Goal: Information Seeking & Learning: Check status

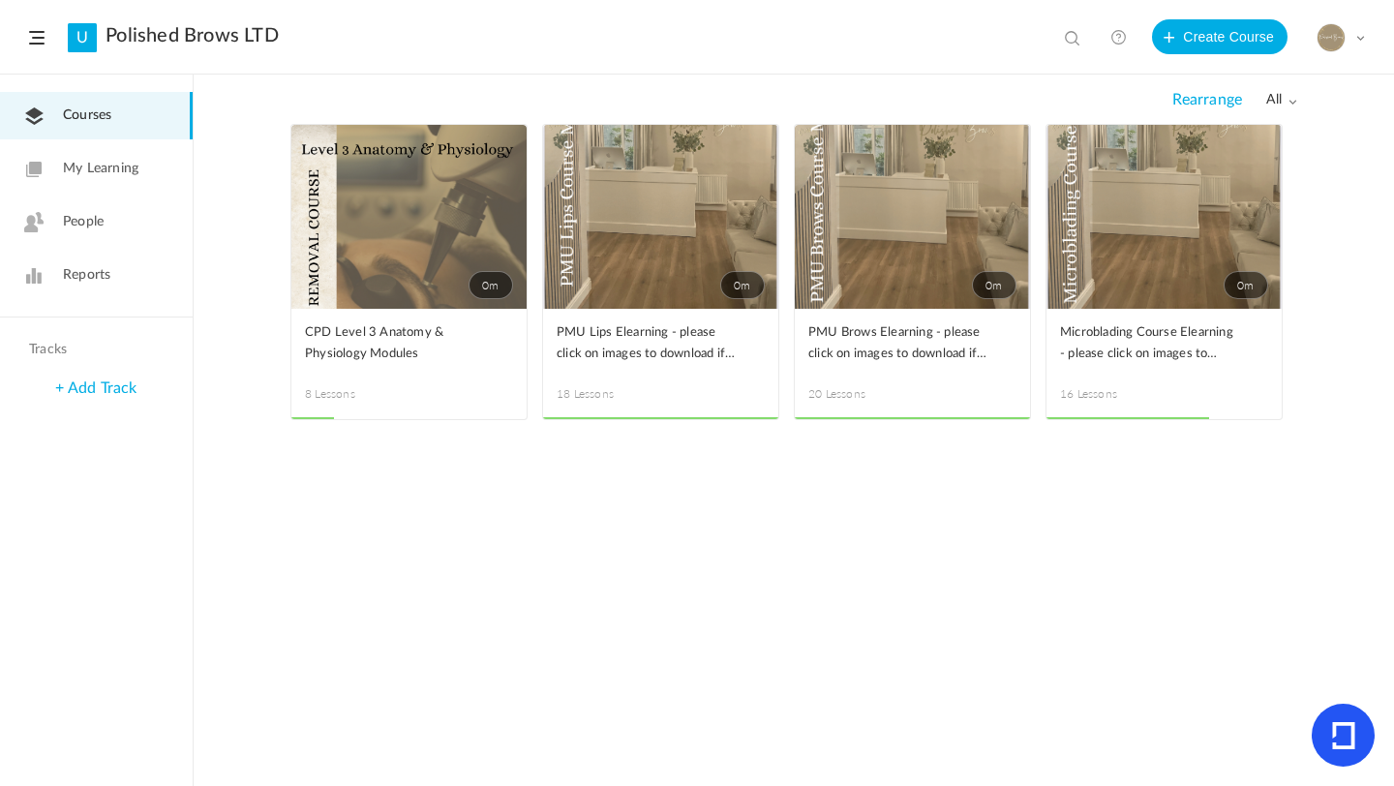
click at [110, 265] on link "Reports" at bounding box center [96, 275] width 193 height 47
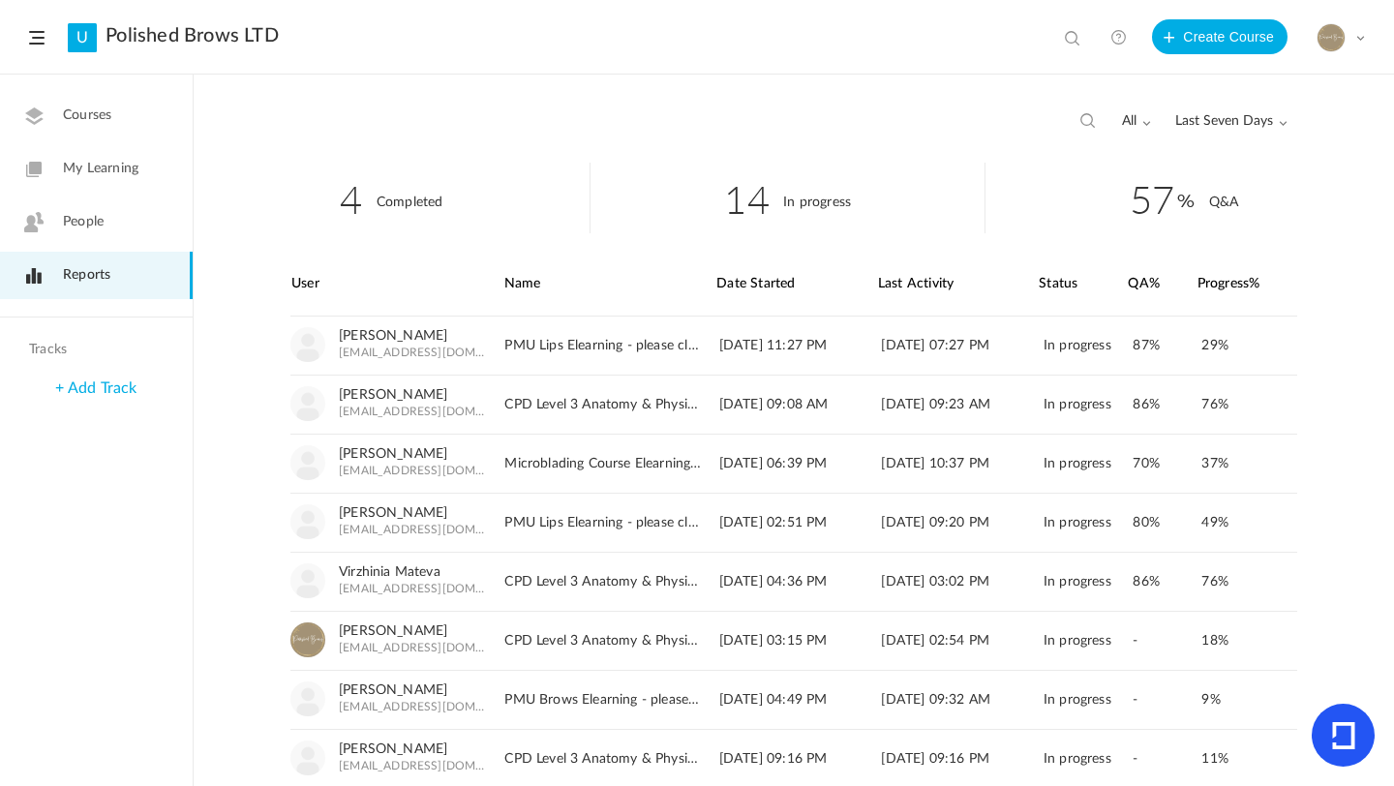
click at [1231, 116] on span "Last Seven Days" at bounding box center [1231, 121] width 112 height 16
click at [1157, 162] on link "All Time" at bounding box center [1195, 163] width 182 height 36
click at [1358, 311] on div "29 Completed 183 In progress 65 Q&A User Name Date Started Last Activity" at bounding box center [794, 474] width 1200 height 623
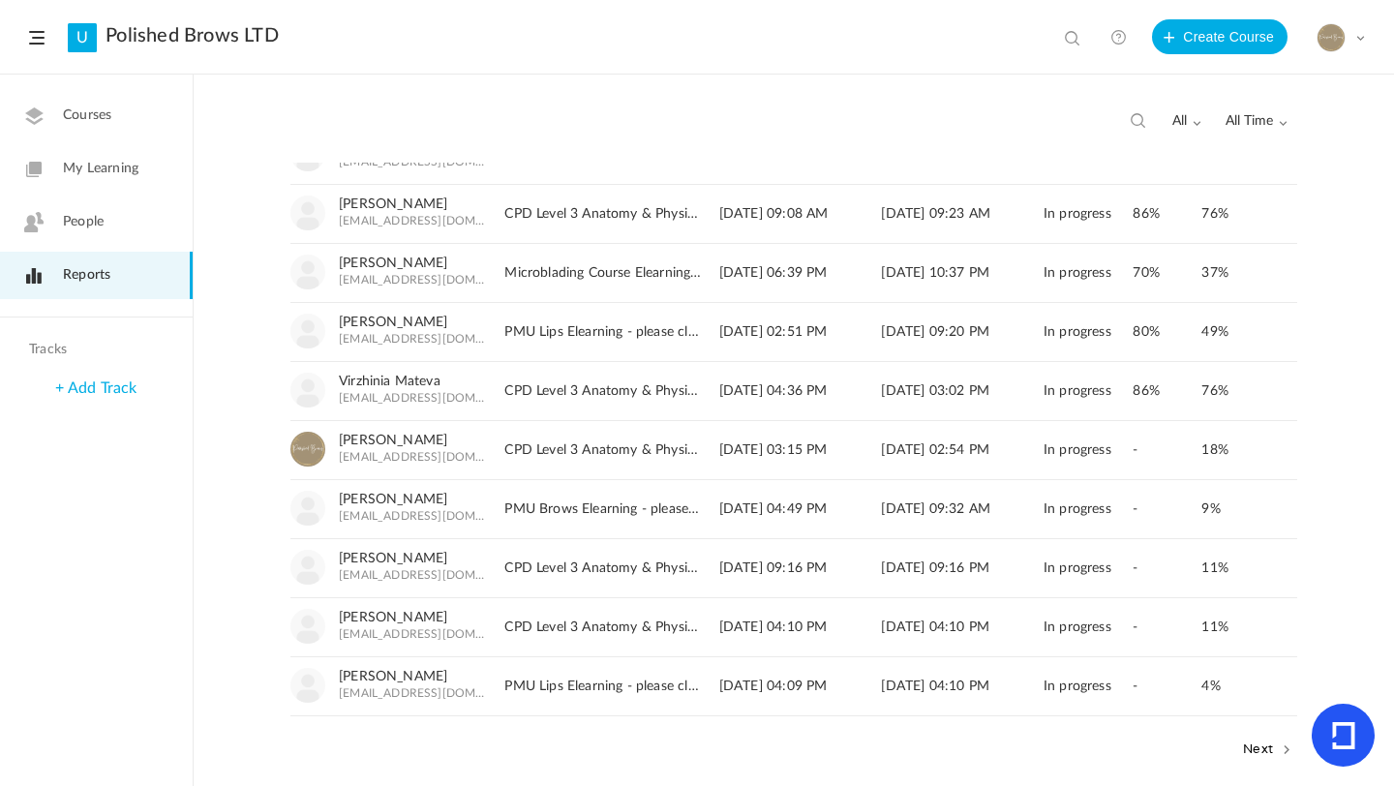
scroll to position [194, 0]
click at [1242, 114] on span "All Time" at bounding box center [1256, 121] width 62 height 16
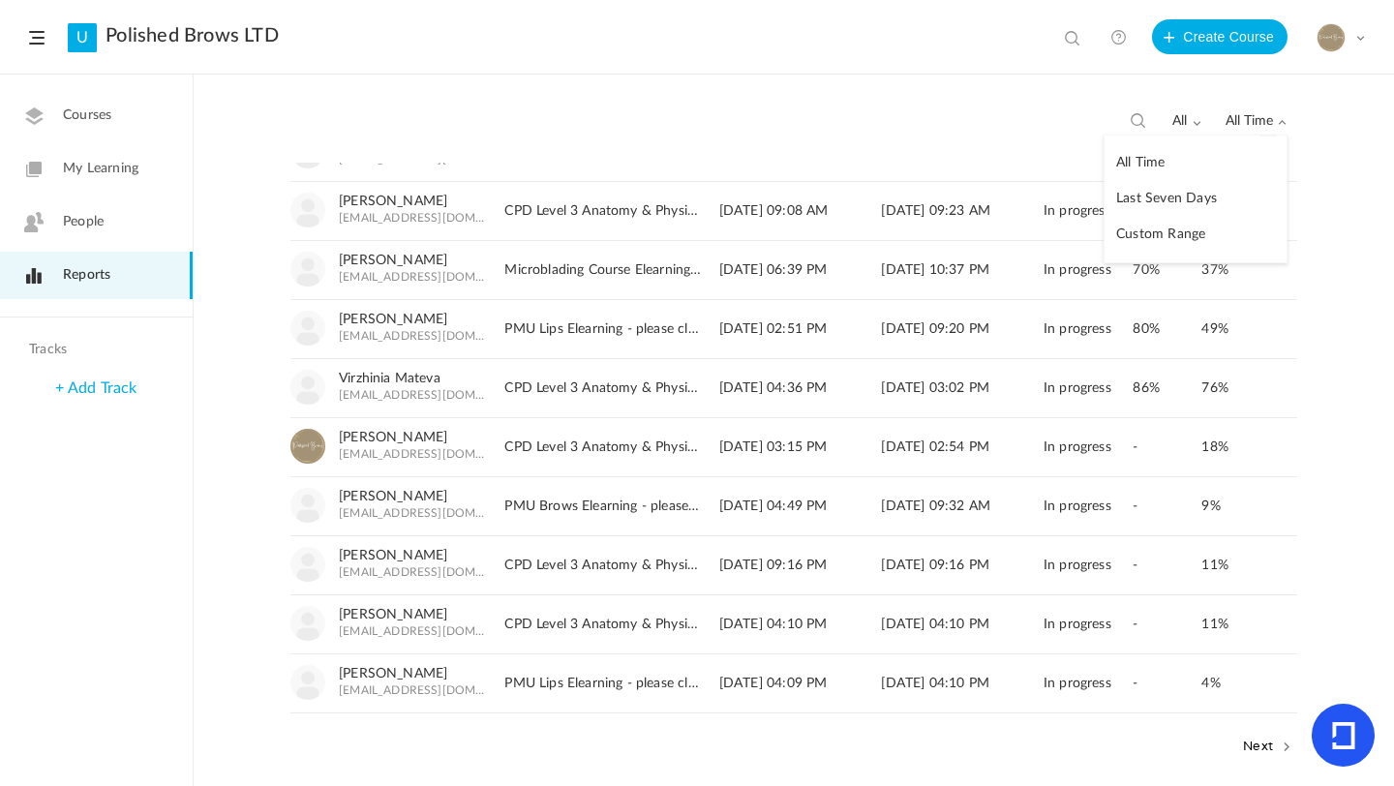
click at [1195, 196] on link "Last Seven Days" at bounding box center [1195, 199] width 182 height 36
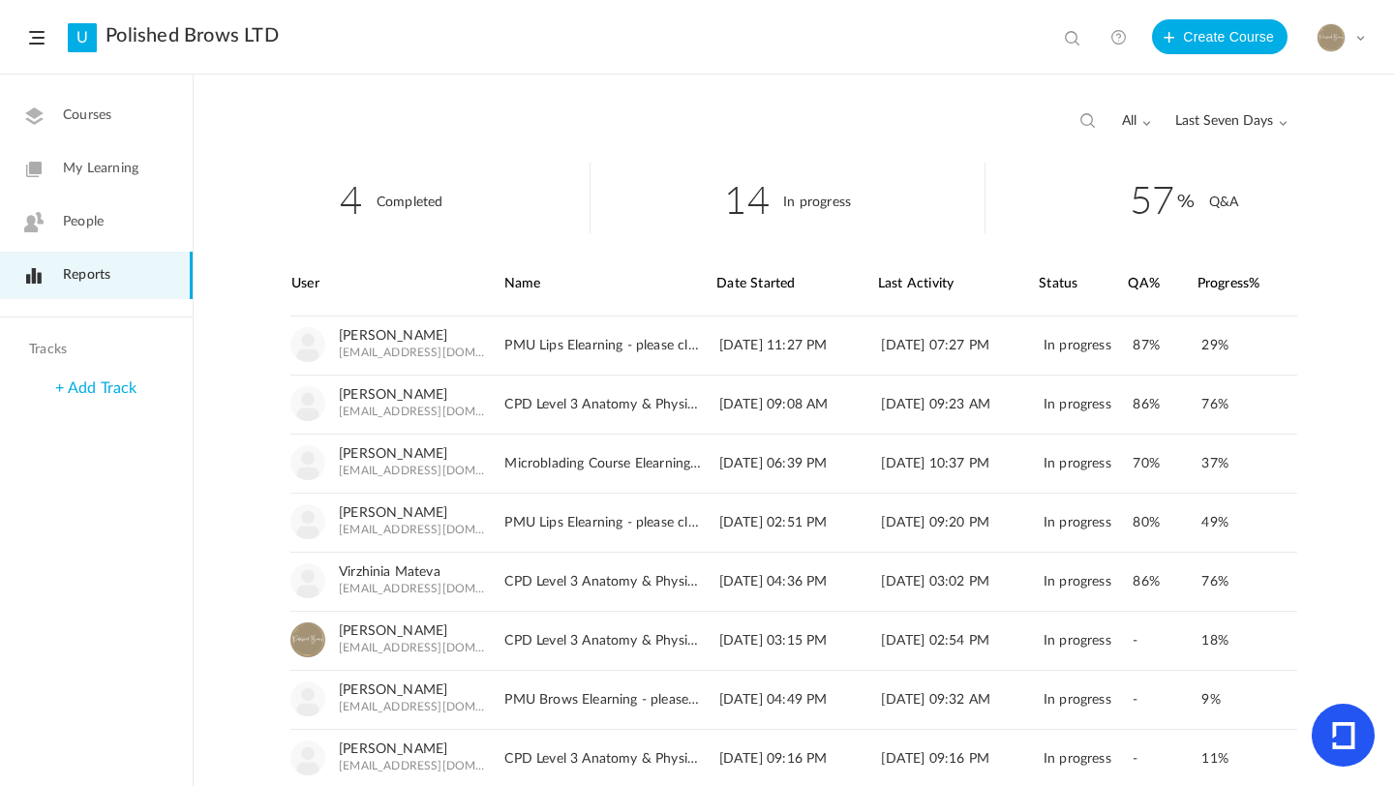
click at [1294, 354] on div "User Name Date Started Last Activity Status 29% 76%" at bounding box center [793, 580] width 1045 height 654
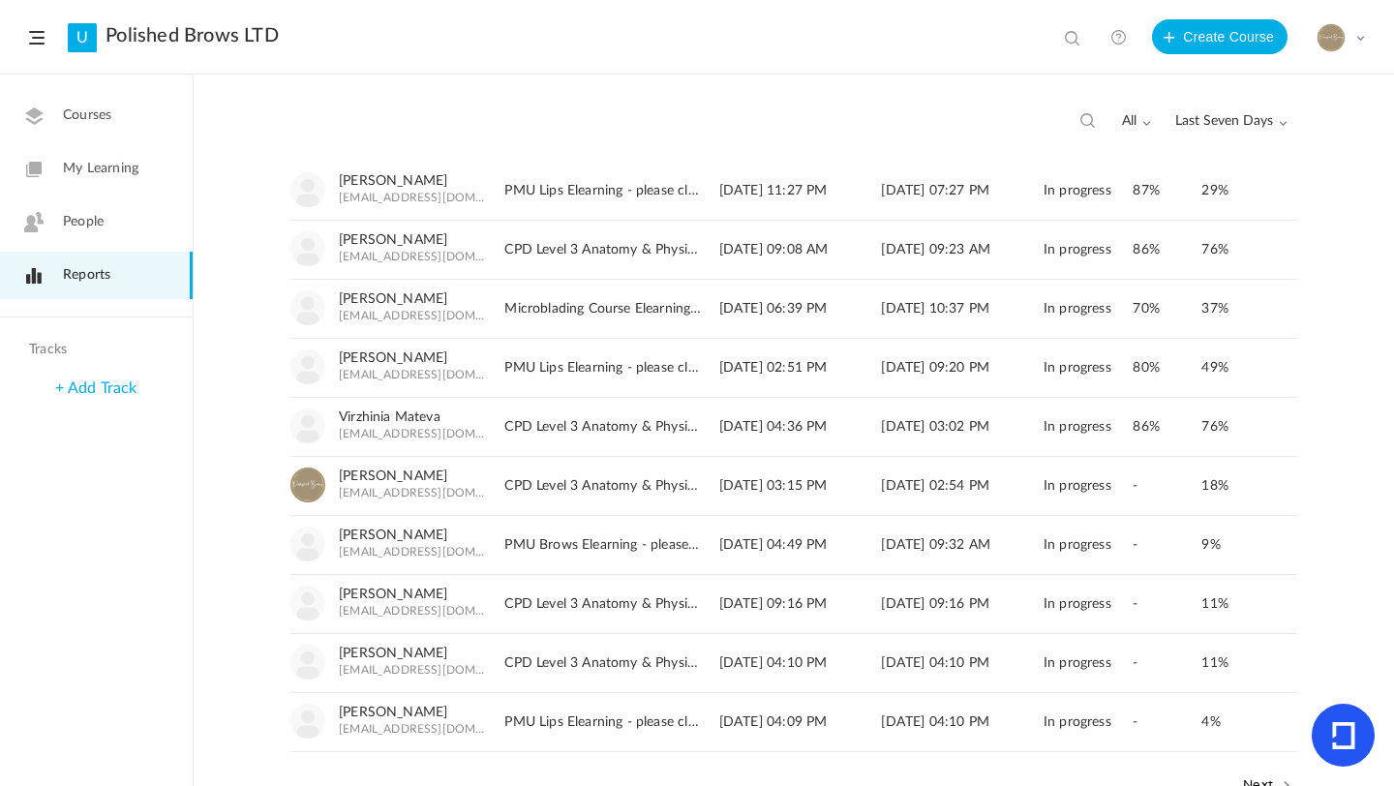
scroll to position [116, 0]
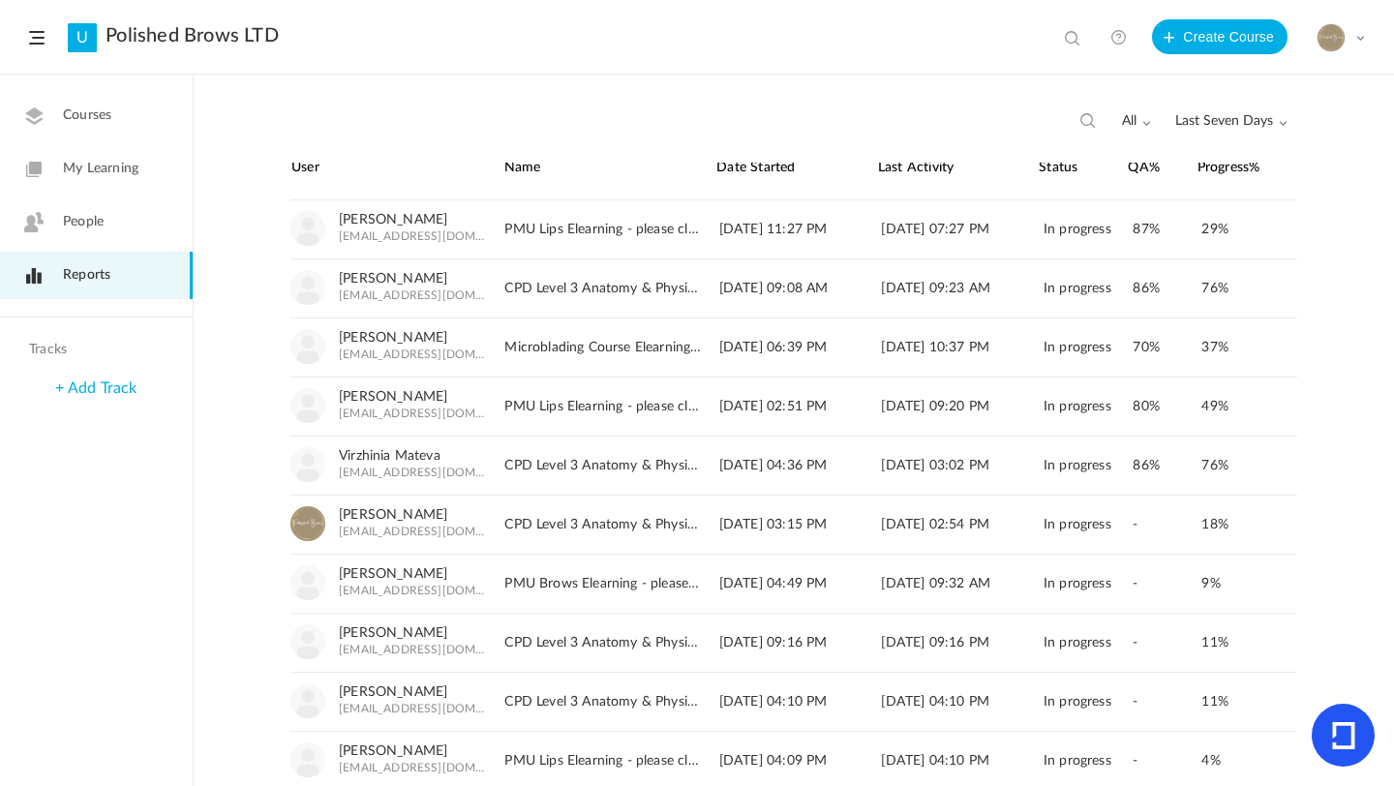
click at [1344, 376] on div "4 Completed 14 In progress 57 Q&A User Name Date Started Last Activity" at bounding box center [794, 474] width 1200 height 623
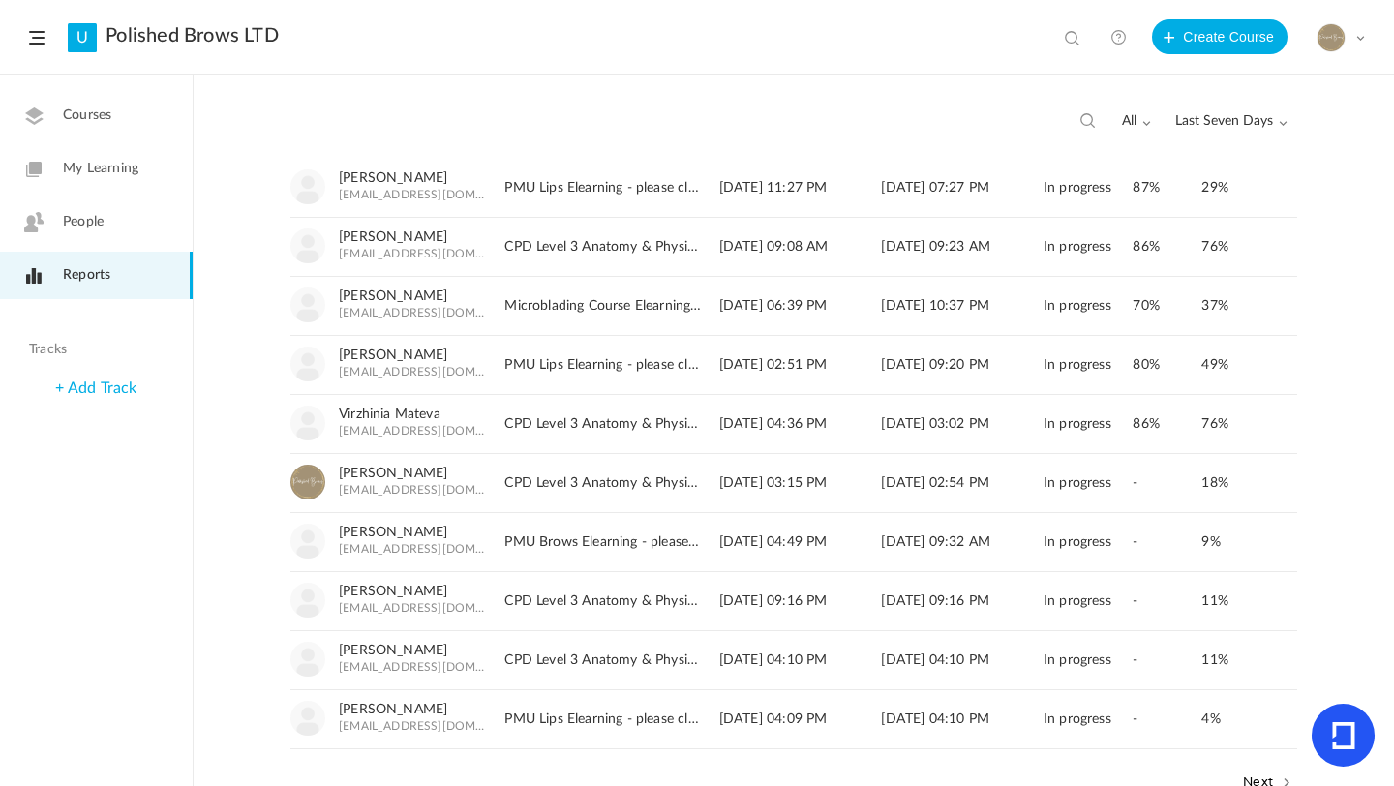
scroll to position [194, 0]
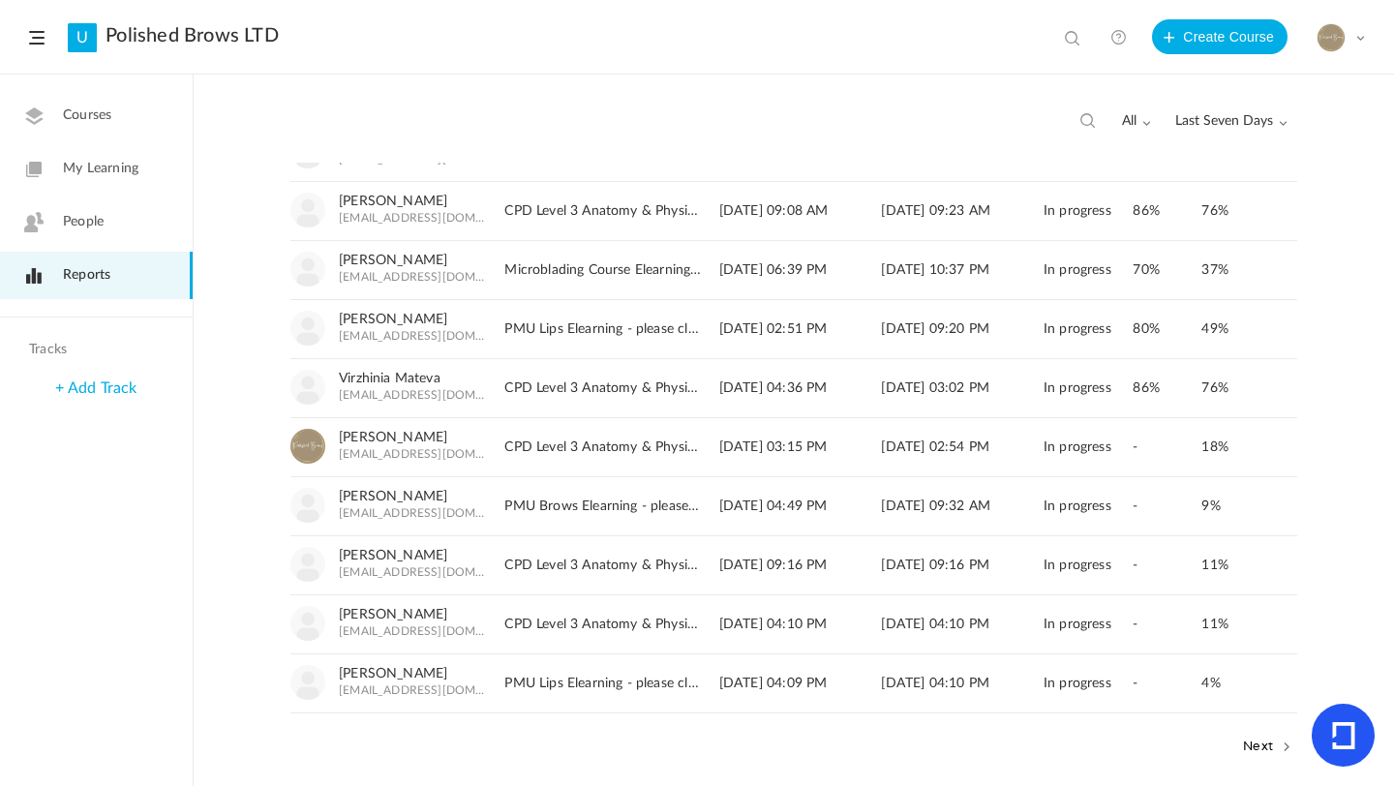
click at [1253, 745] on button "Next" at bounding box center [1267, 745] width 59 height 25
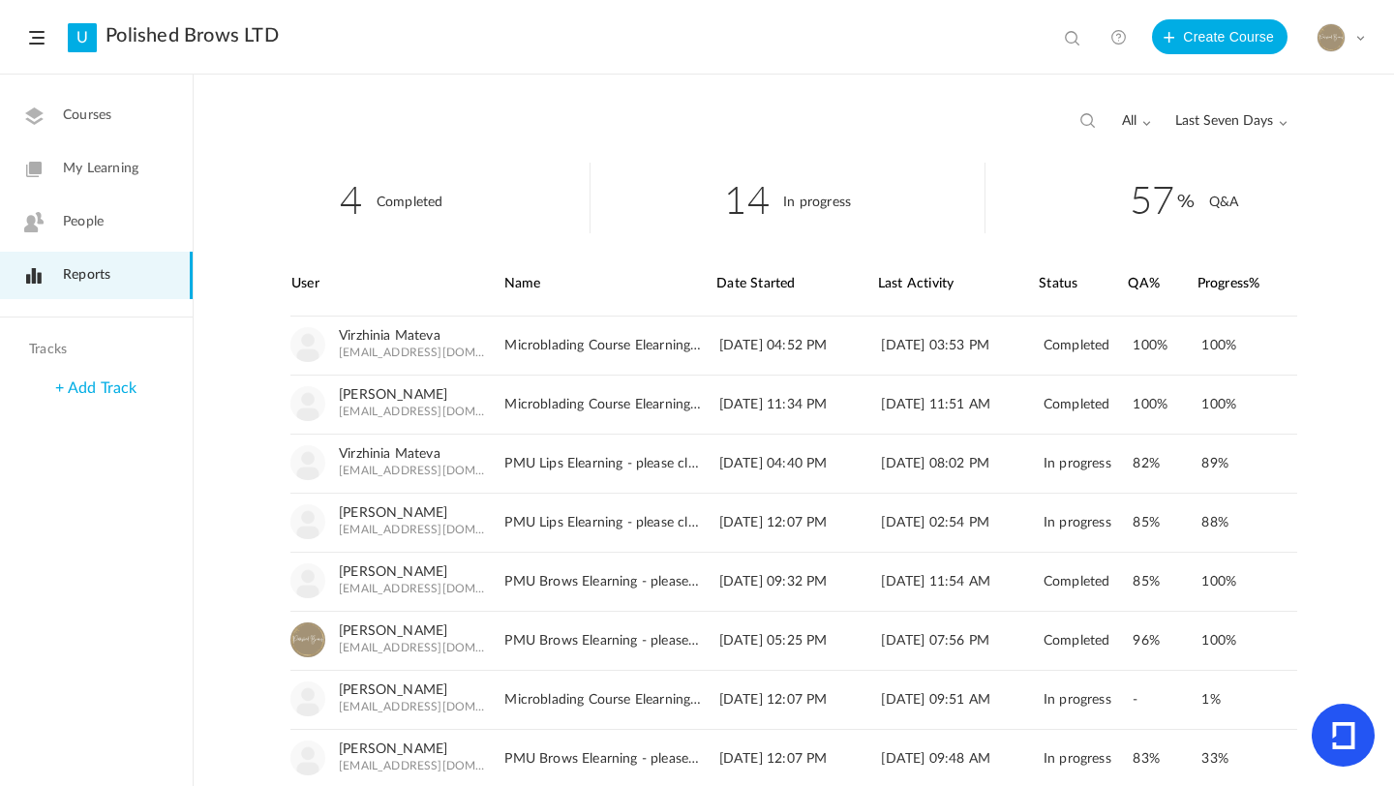
click at [1343, 405] on div "4 Completed 14 In progress 57 Q&A User Name Date Started Last Activity" at bounding box center [794, 474] width 1200 height 623
click at [1221, 128] on span "Last Seven Days" at bounding box center [1231, 121] width 112 height 16
click at [1158, 196] on link "Last Seven Days" at bounding box center [1195, 199] width 182 height 36
click at [1290, 265] on div "Progress%" at bounding box center [1247, 284] width 100 height 63
click at [1342, 431] on div "4 Completed 14 In progress 57 Q&A User Name Date Started Last Activity" at bounding box center [794, 474] width 1200 height 623
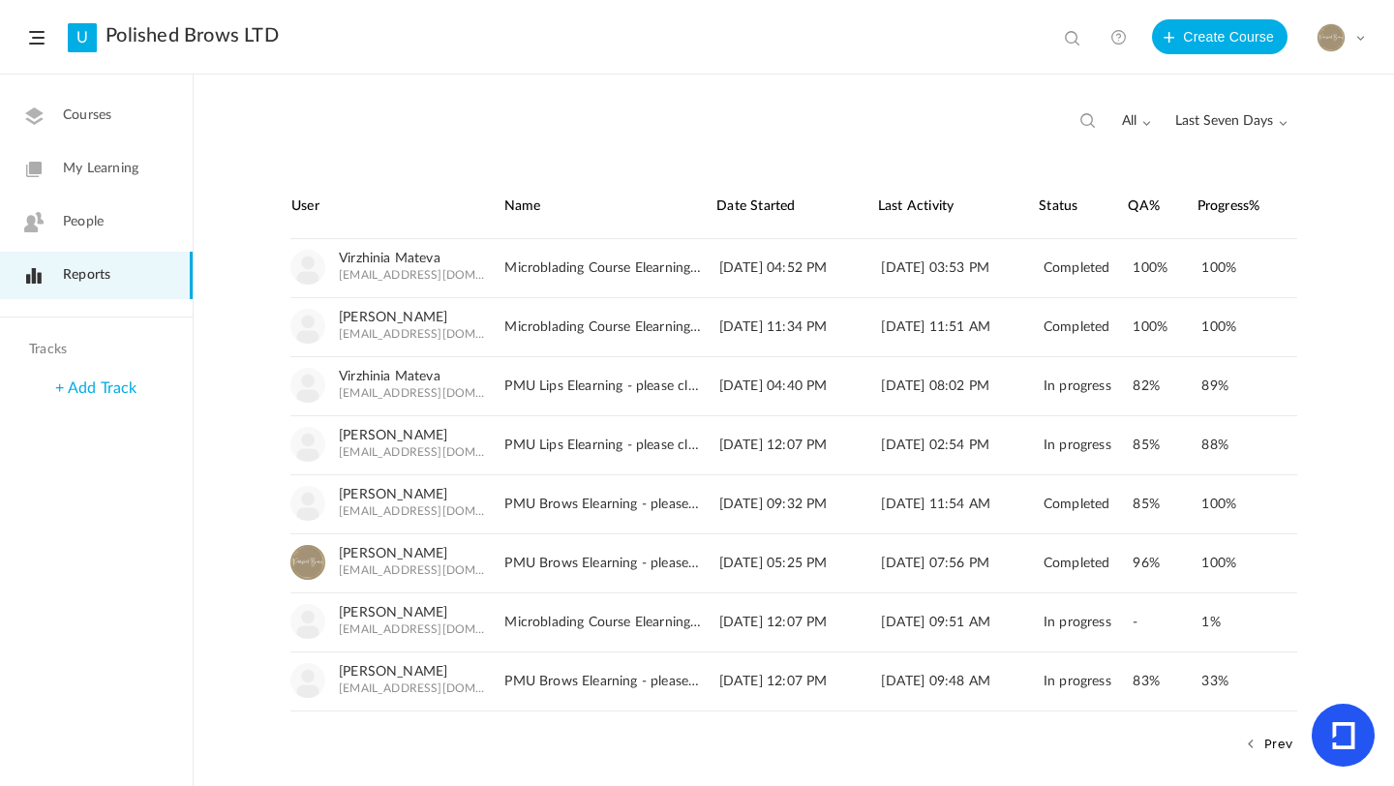
scroll to position [96, 0]
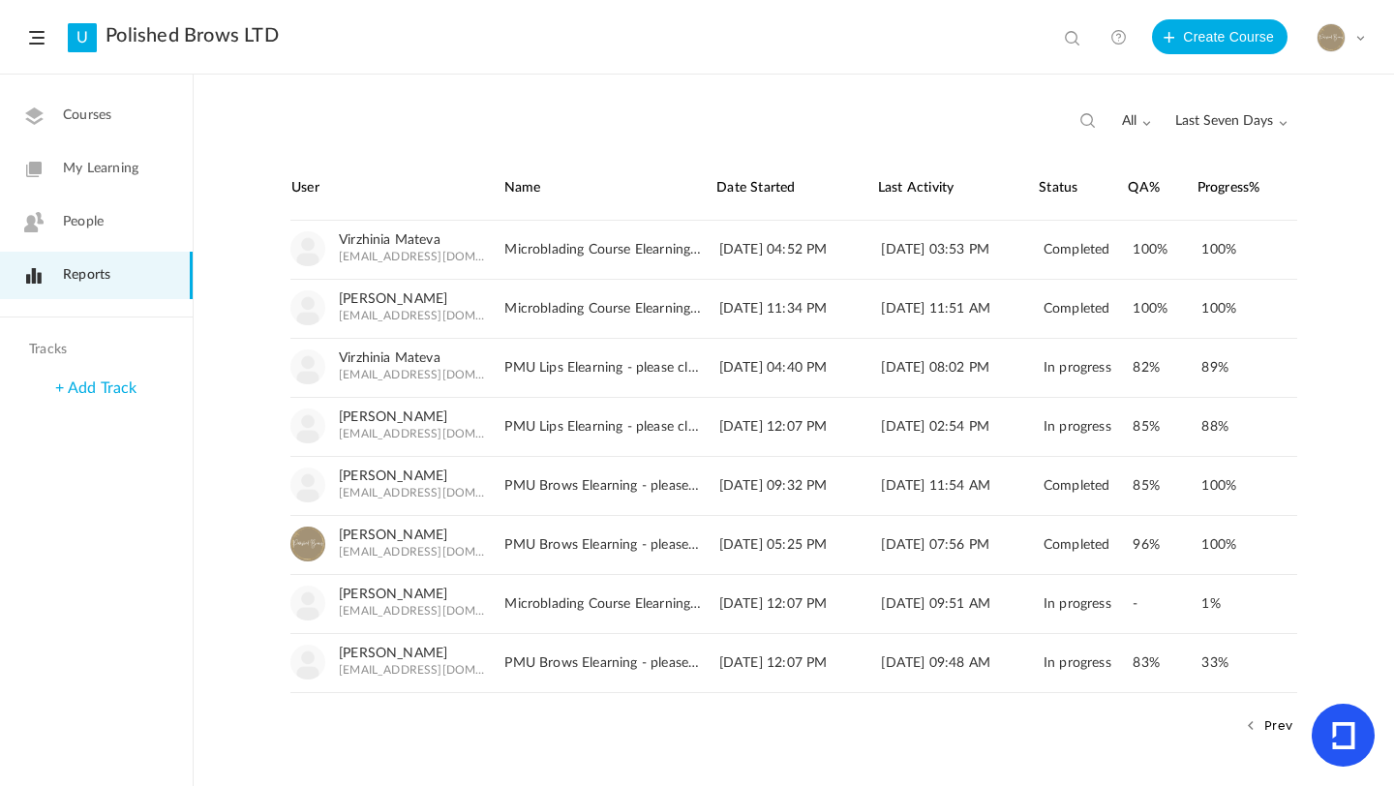
click at [1270, 108] on div "all All Completed In Progress Last Seven Days All Time Last Seven Days Custom R…" at bounding box center [1182, 122] width 210 height 37
click at [1266, 126] on span "Last Seven Days" at bounding box center [1231, 121] width 112 height 16
click at [1168, 159] on link "All Time" at bounding box center [1195, 163] width 182 height 36
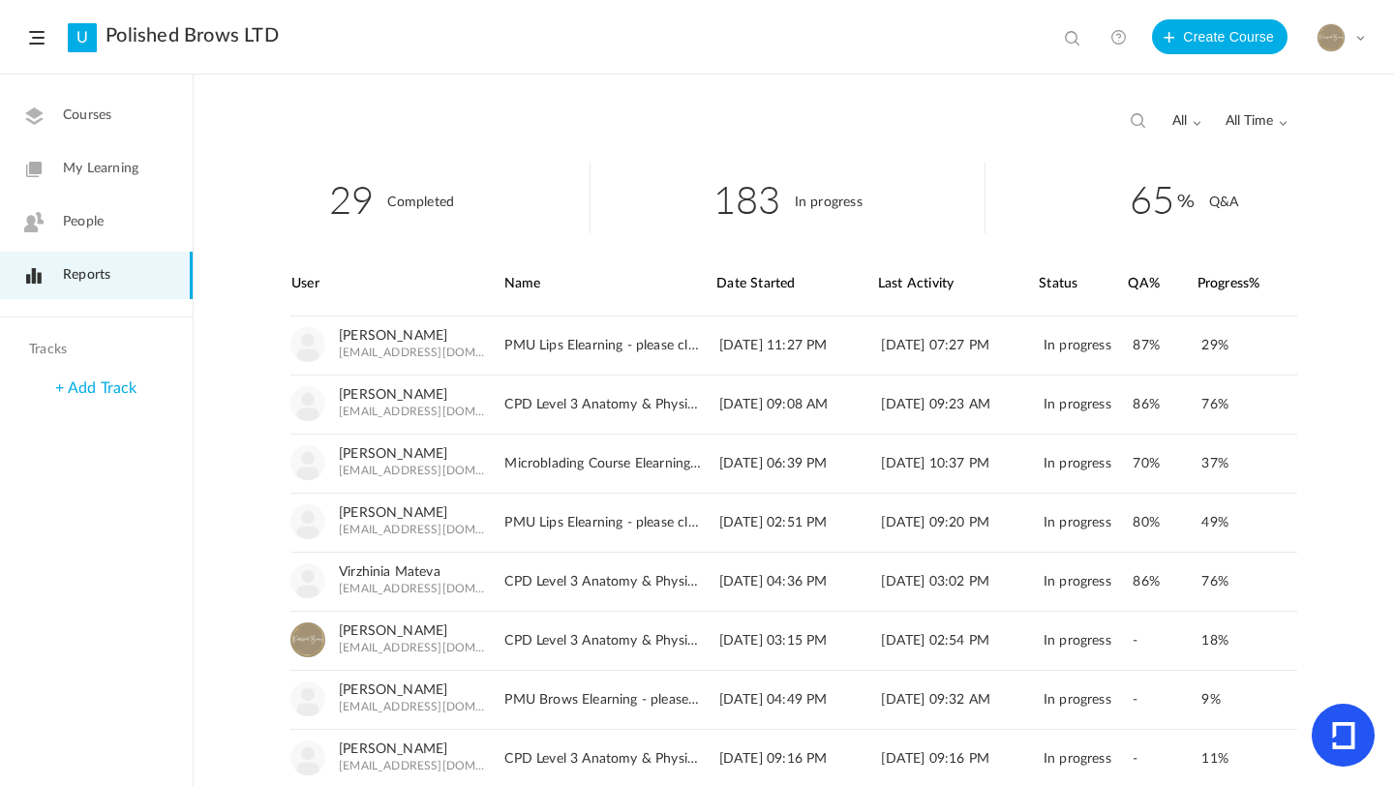
click at [1343, 234] on ul "29 Completed 183 In progress 65 Q&A" at bounding box center [794, 208] width 1200 height 90
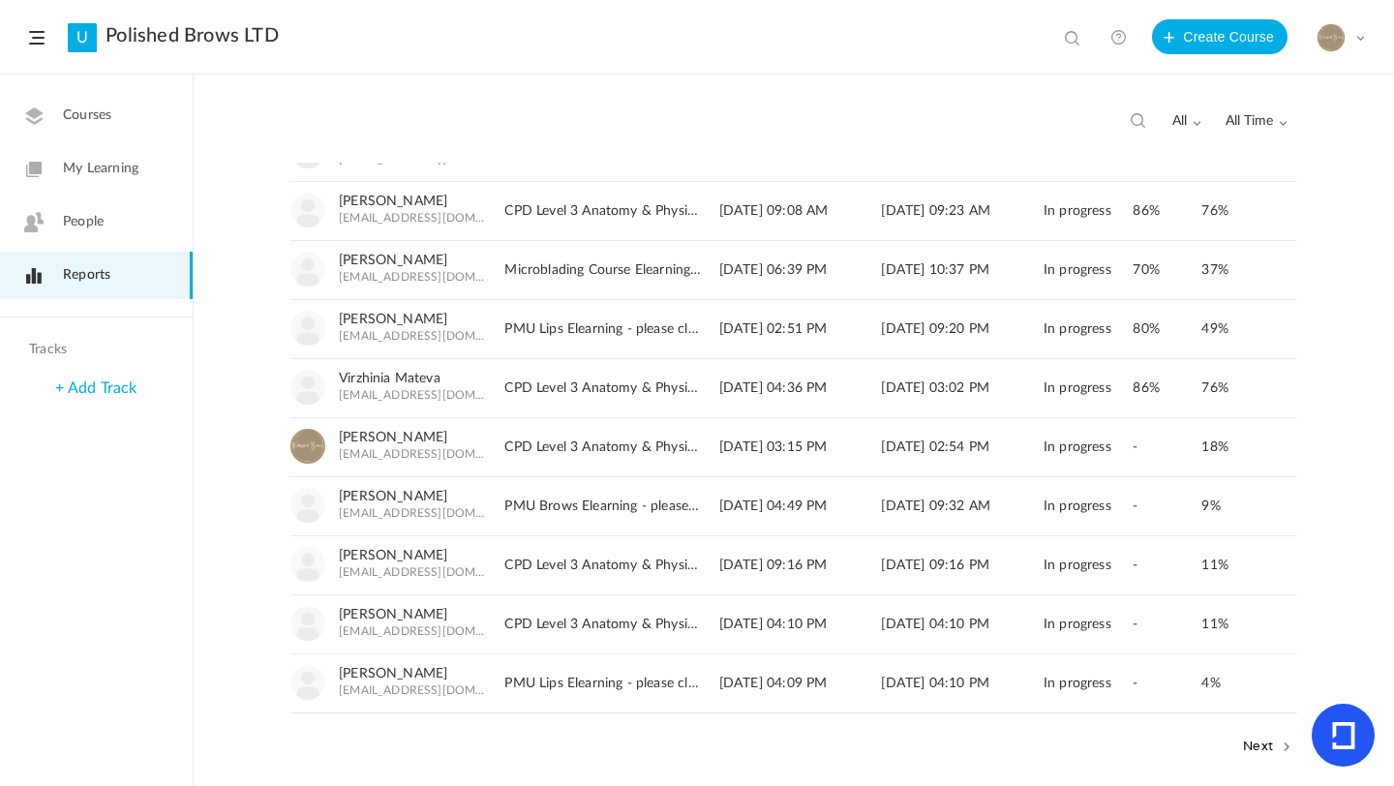
scroll to position [214, 0]
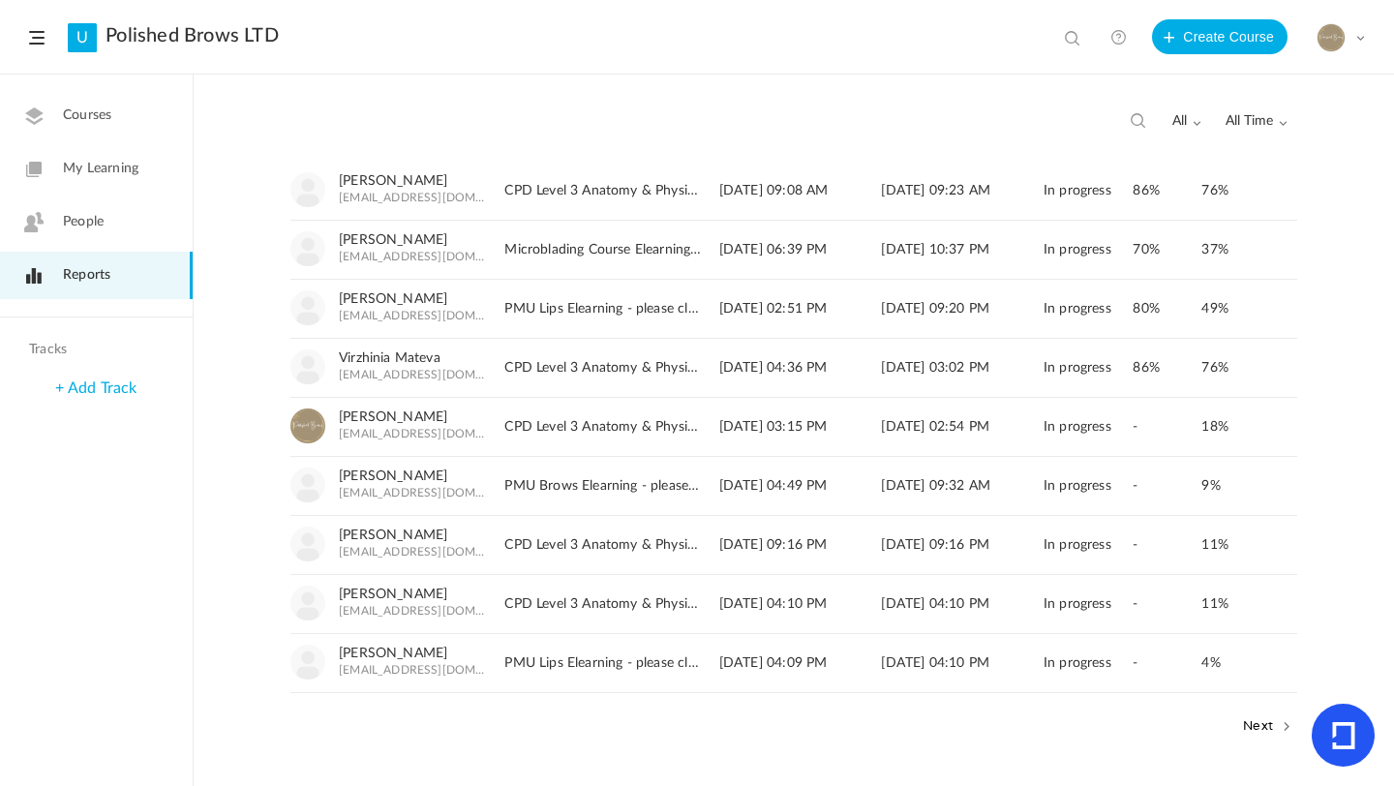
click at [1264, 722] on button "Next" at bounding box center [1267, 724] width 59 height 25
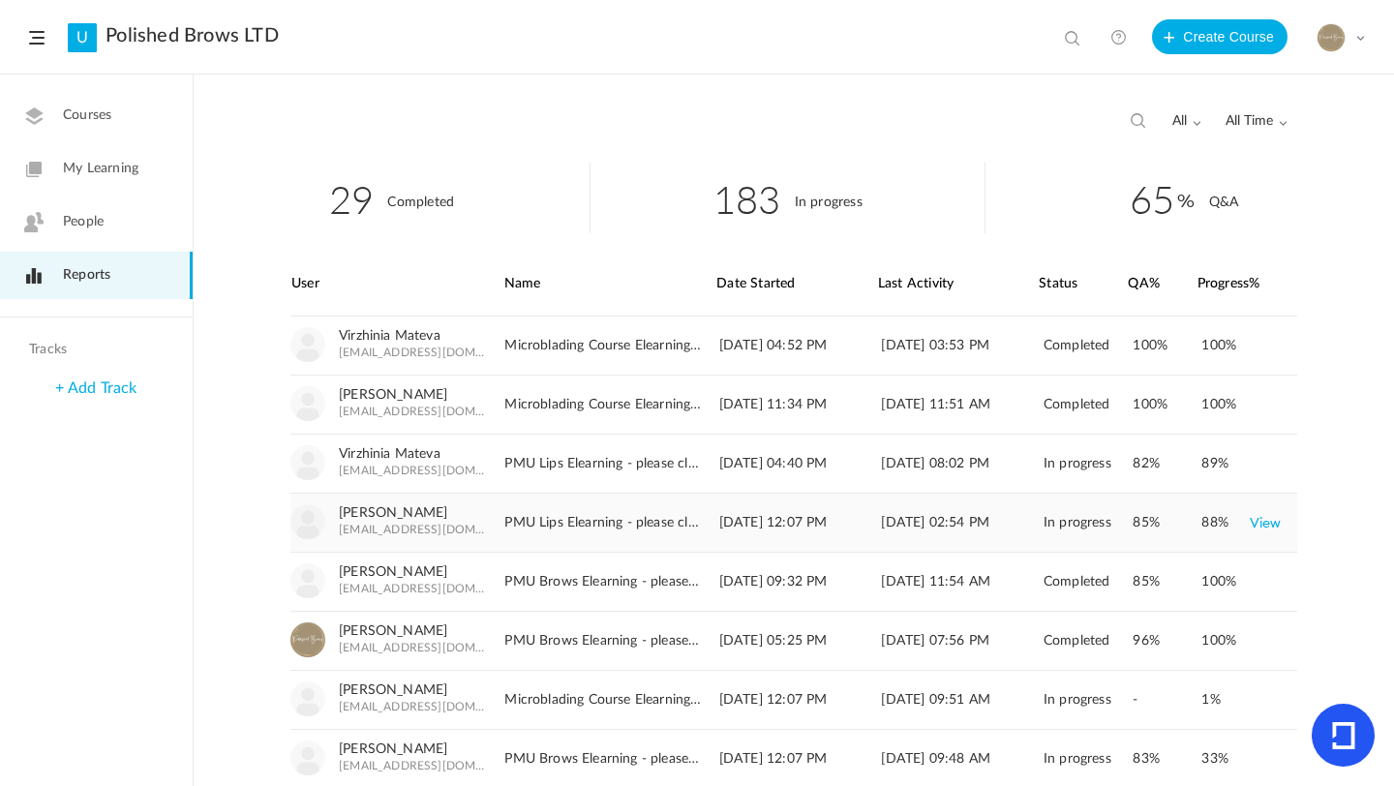
click at [1259, 519] on link "View" at bounding box center [1266, 522] width 32 height 35
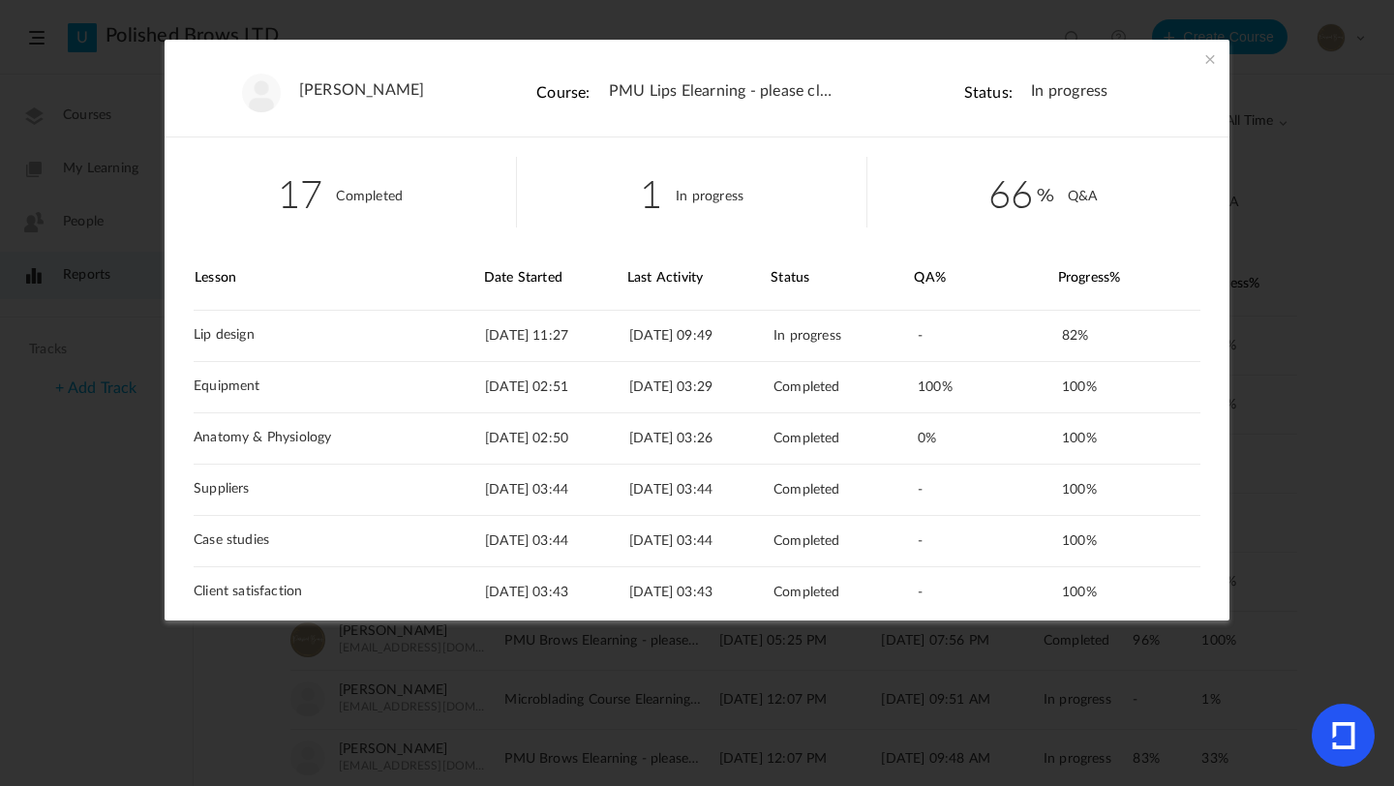
click at [1203, 54] on span at bounding box center [1209, 58] width 19 height 19
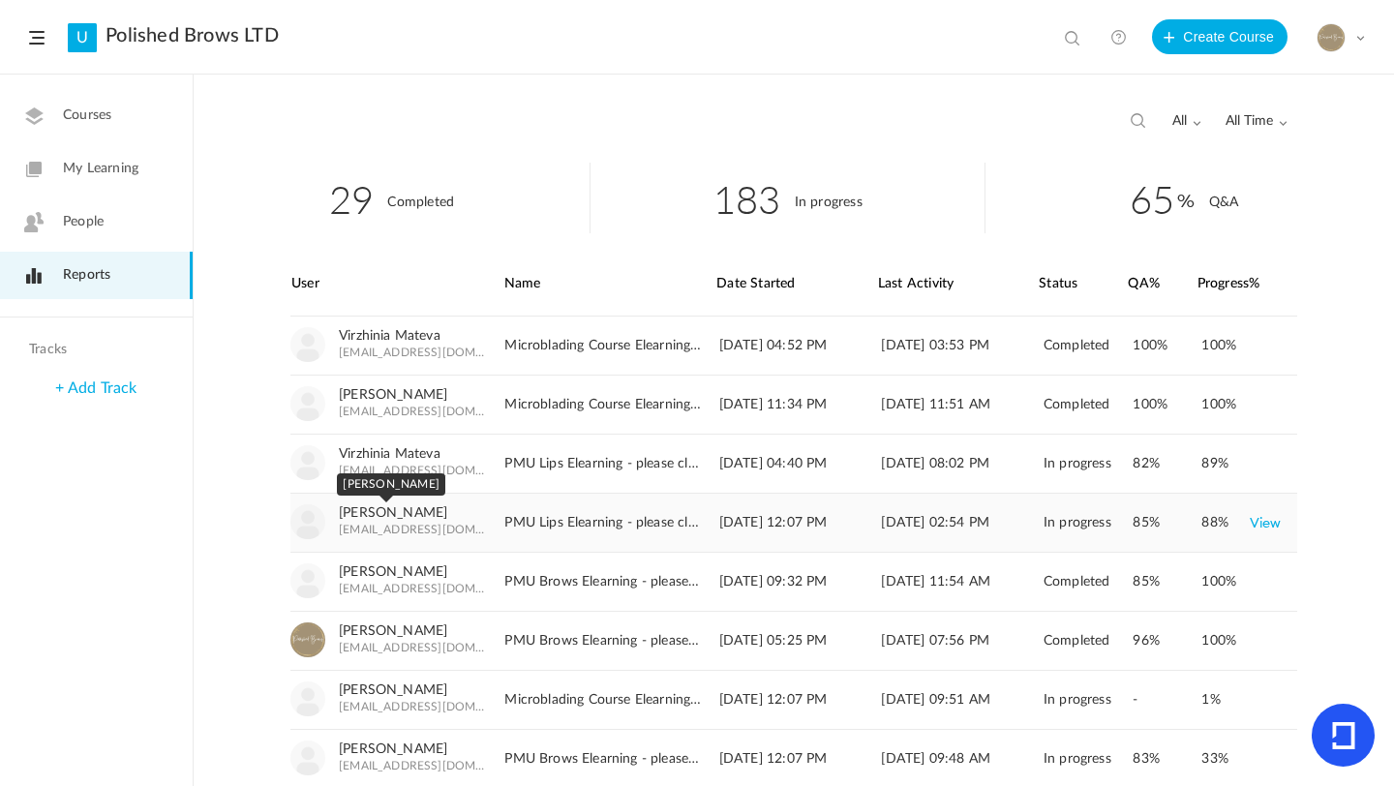
click at [434, 508] on link "Charl Rosenberg" at bounding box center [393, 513] width 108 height 16
click at [1330, 40] on img at bounding box center [1330, 37] width 27 height 27
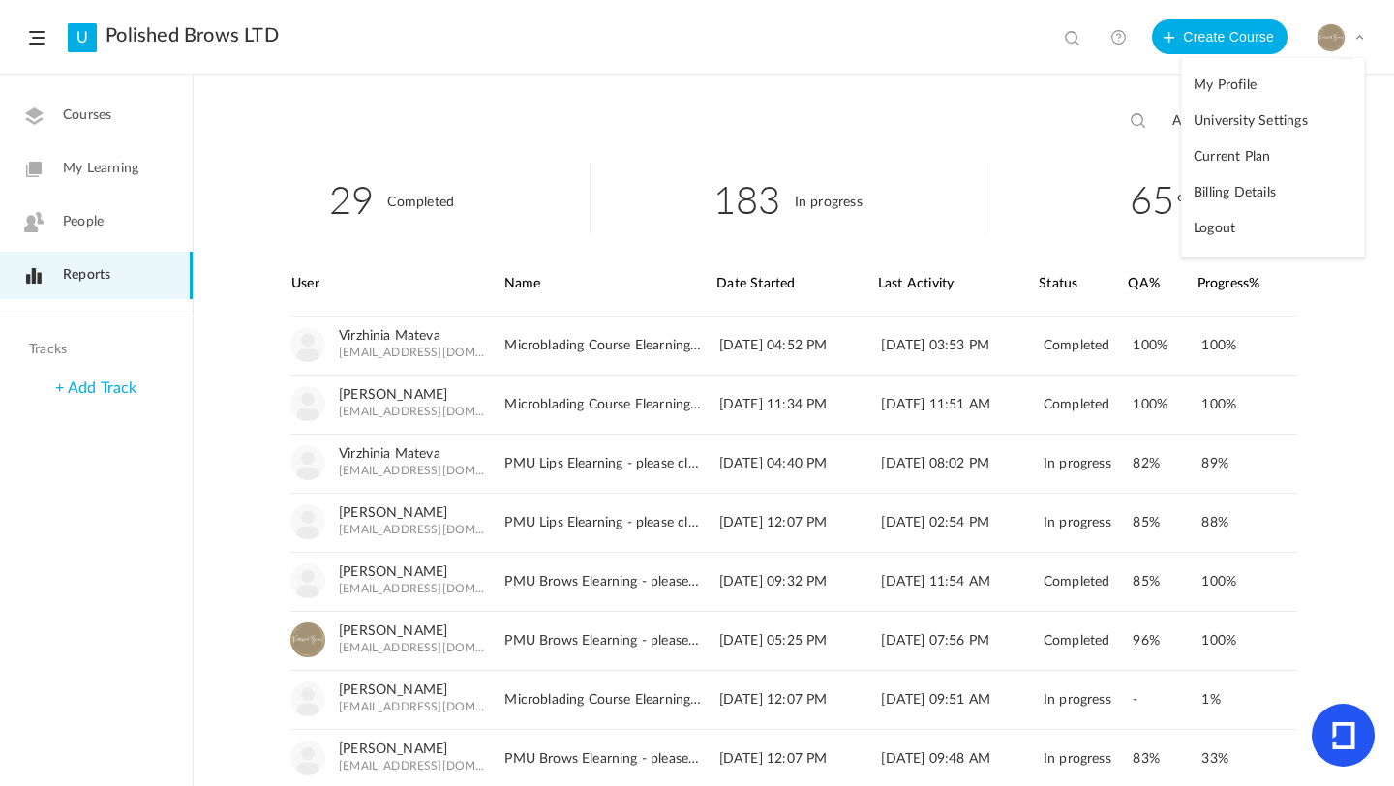
click at [1237, 222] on link "Logout" at bounding box center [1273, 229] width 182 height 36
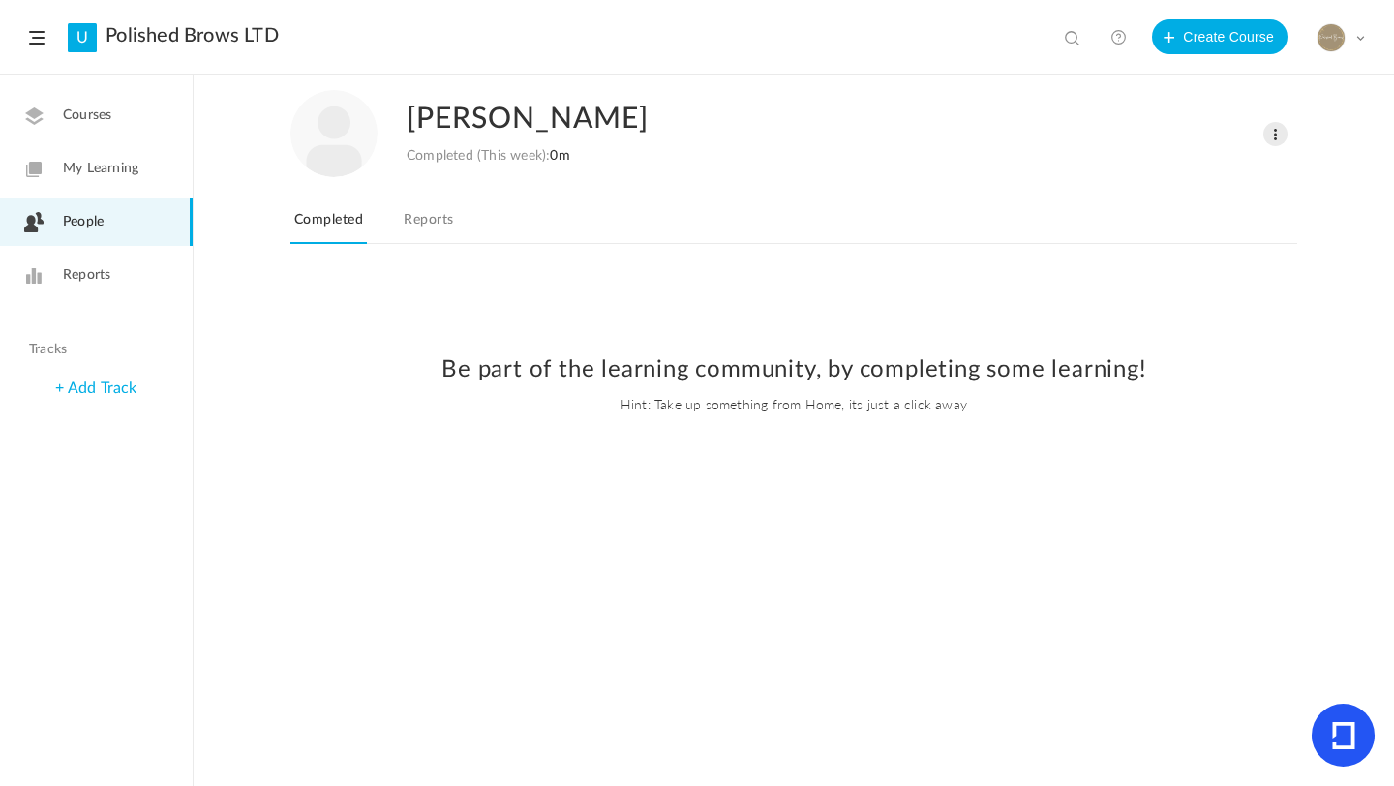
click at [438, 215] on link "Reports" at bounding box center [428, 225] width 57 height 37
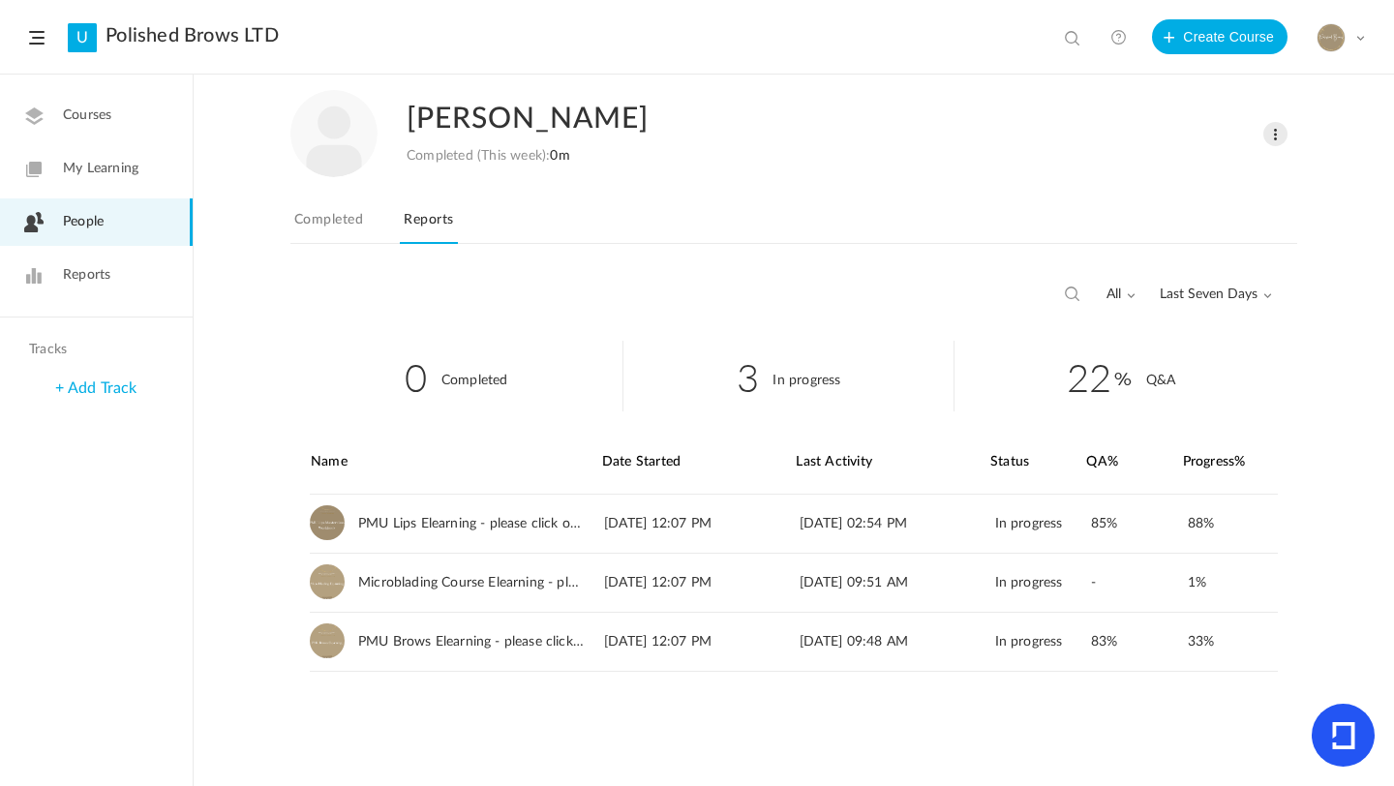
click at [1180, 296] on span "Last Seven Days" at bounding box center [1216, 295] width 112 height 16
click at [1151, 342] on link "All Time" at bounding box center [1180, 336] width 182 height 36
click at [1248, 648] on link "View" at bounding box center [1246, 641] width 32 height 35
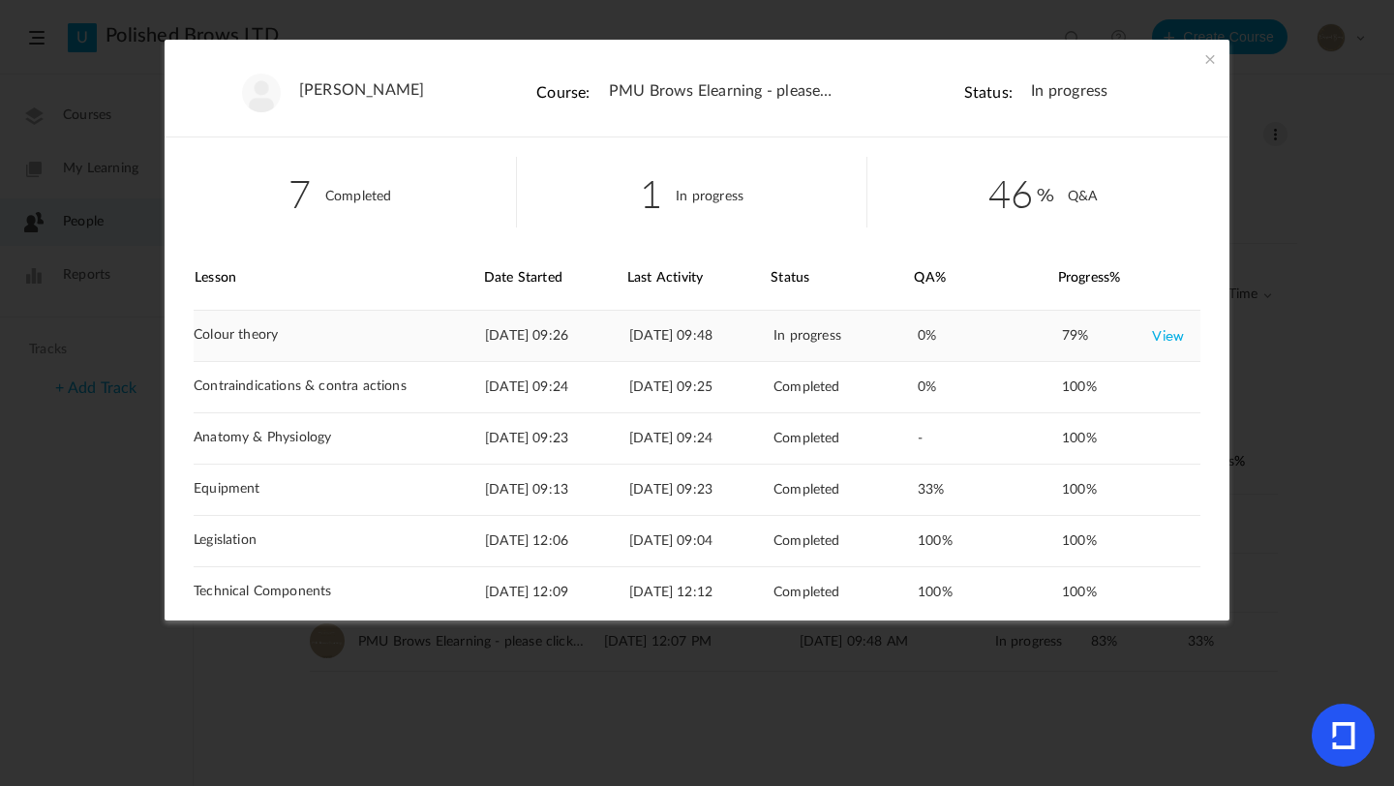
click at [1159, 331] on link "View" at bounding box center [1168, 335] width 32 height 35
click at [1206, 61] on span at bounding box center [1209, 58] width 19 height 19
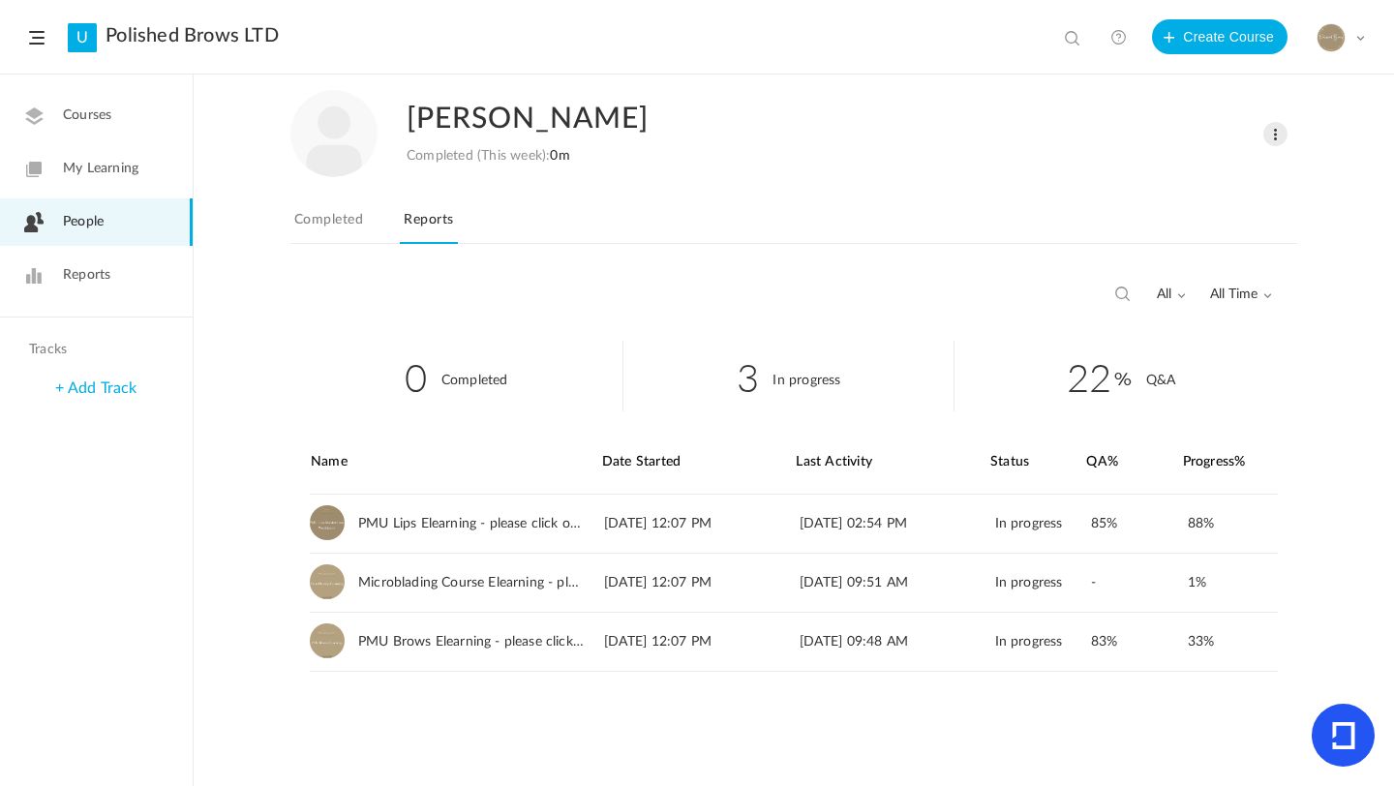
click at [1254, 304] on div "all All Completed In Progress All Time All Time Last Seven Days Custom Range" at bounding box center [1192, 294] width 160 height 37
click at [76, 216] on span "People" at bounding box center [83, 222] width 41 height 20
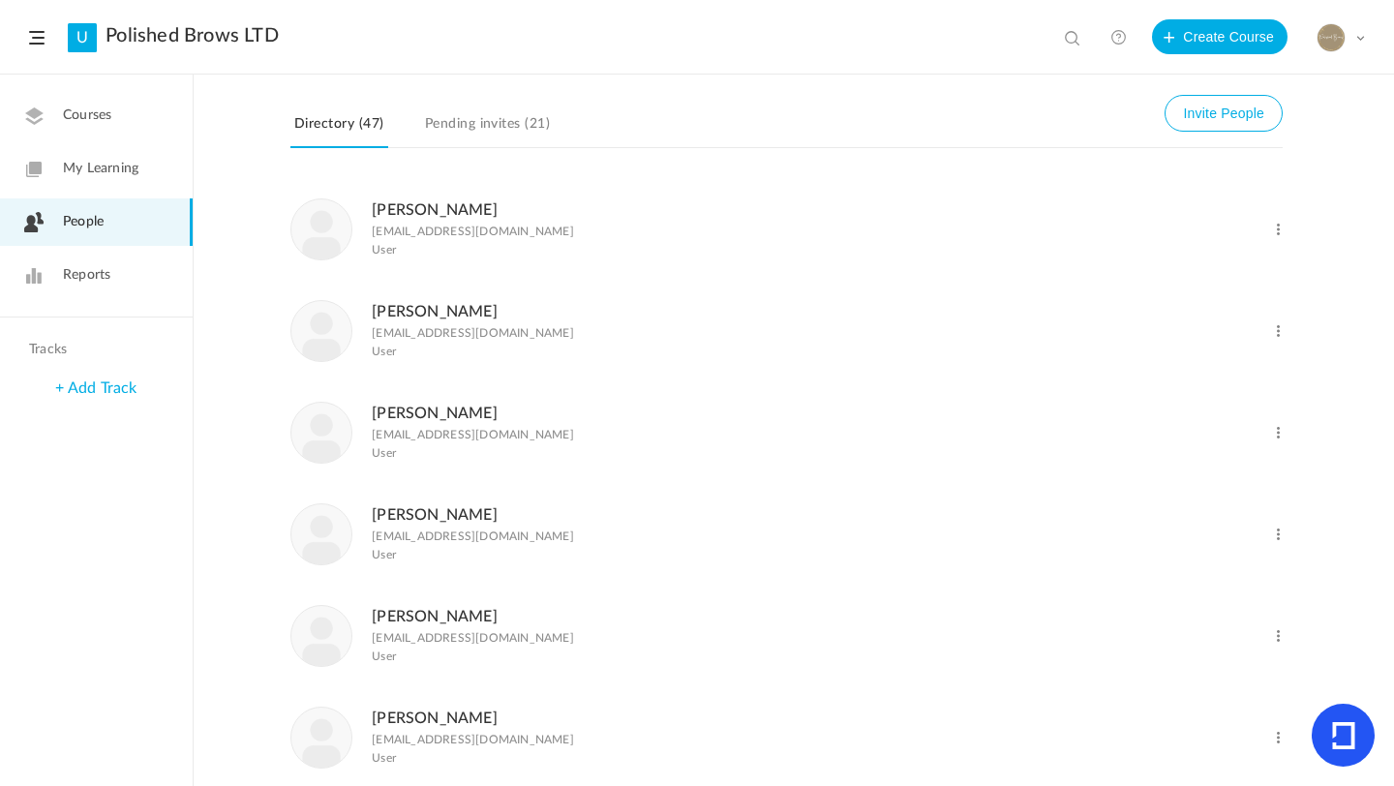
click at [427, 723] on link "Chelsea Jones" at bounding box center [435, 717] width 126 height 15
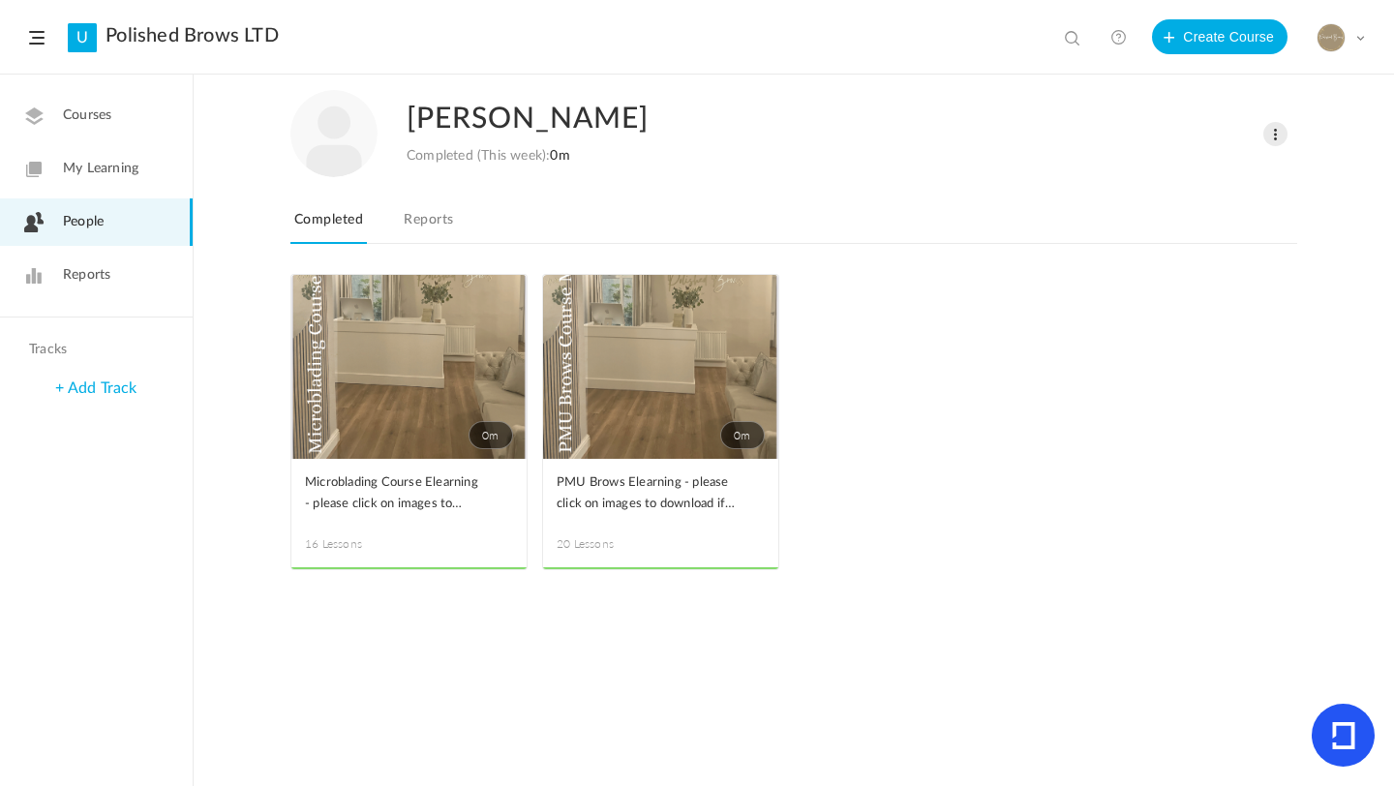
click at [449, 232] on link "Reports" at bounding box center [428, 225] width 57 height 37
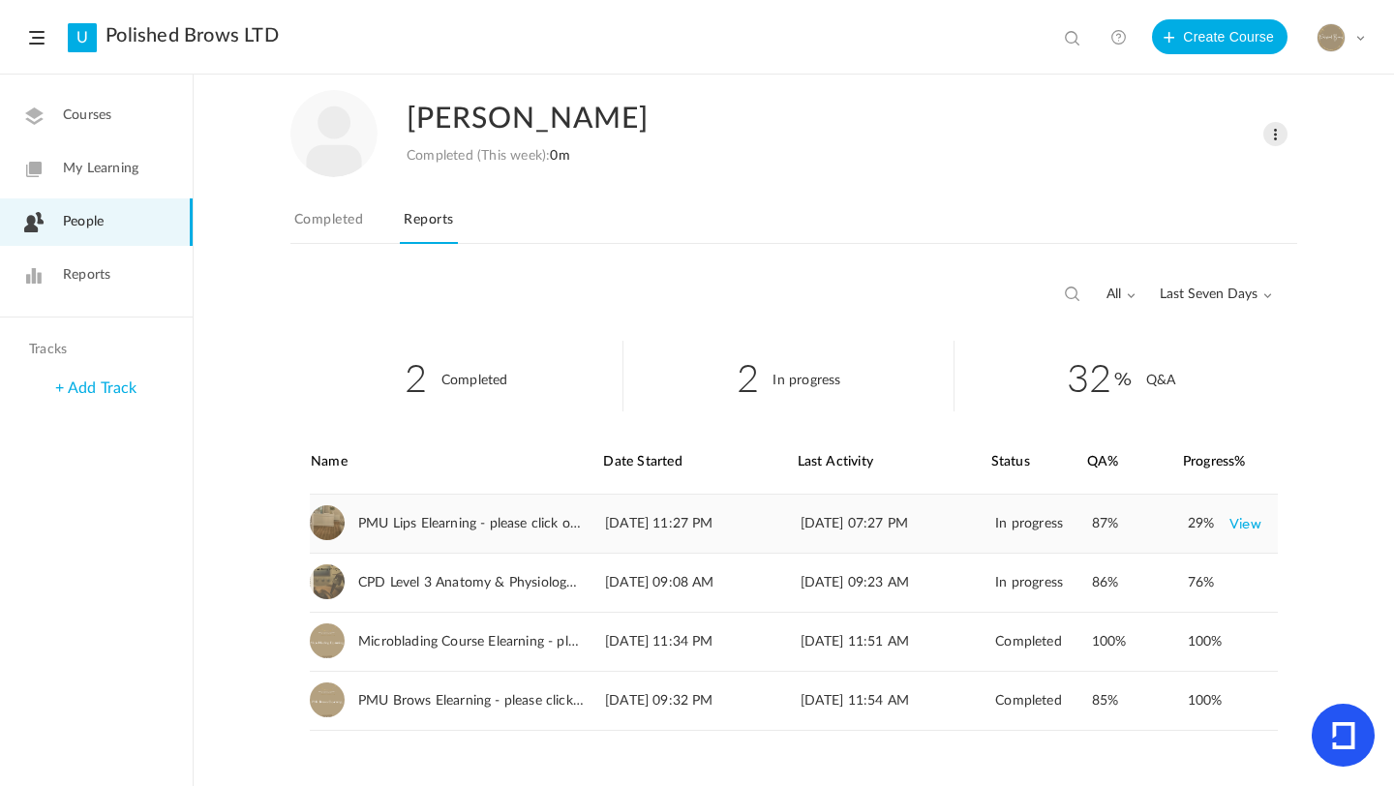
click at [1247, 528] on link "View" at bounding box center [1245, 523] width 32 height 35
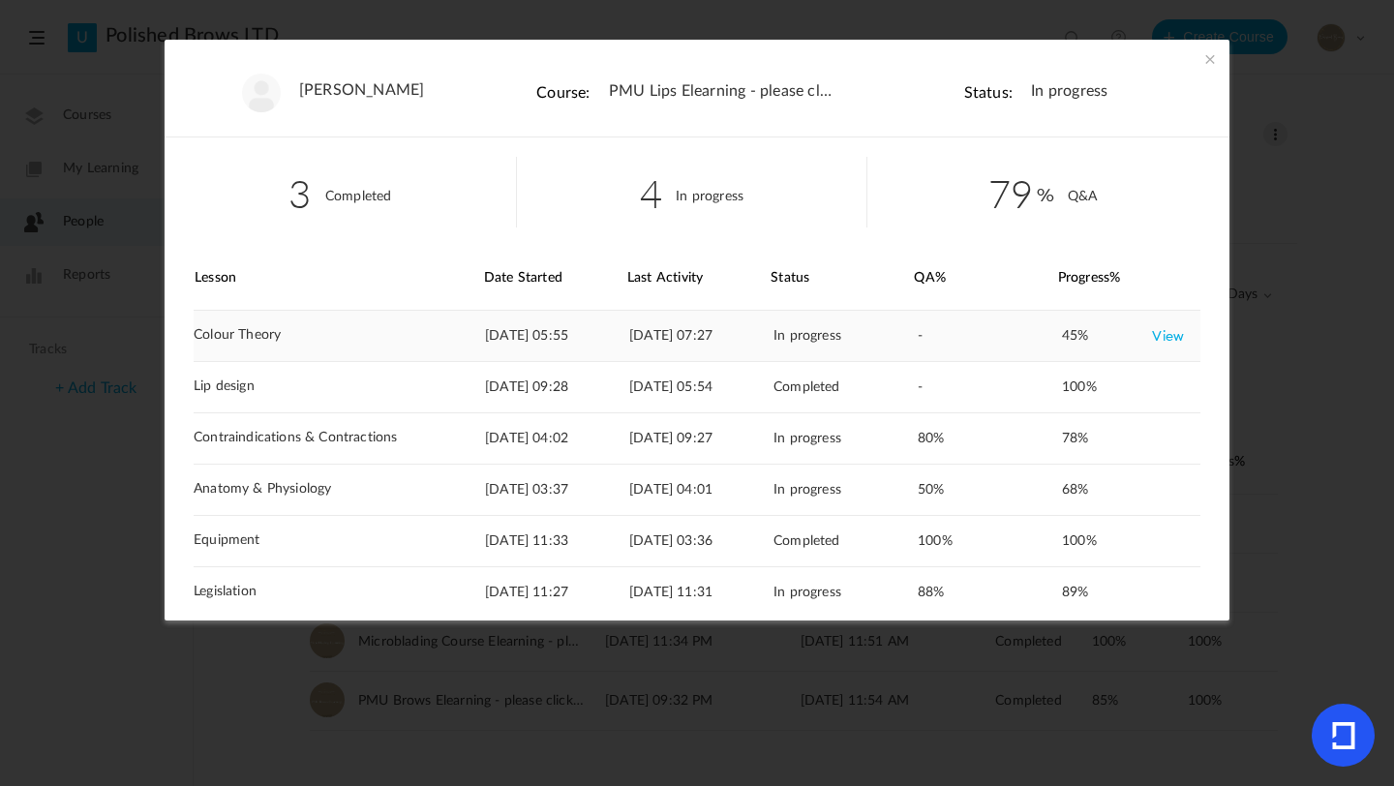
click at [1159, 341] on link "View" at bounding box center [1168, 335] width 32 height 35
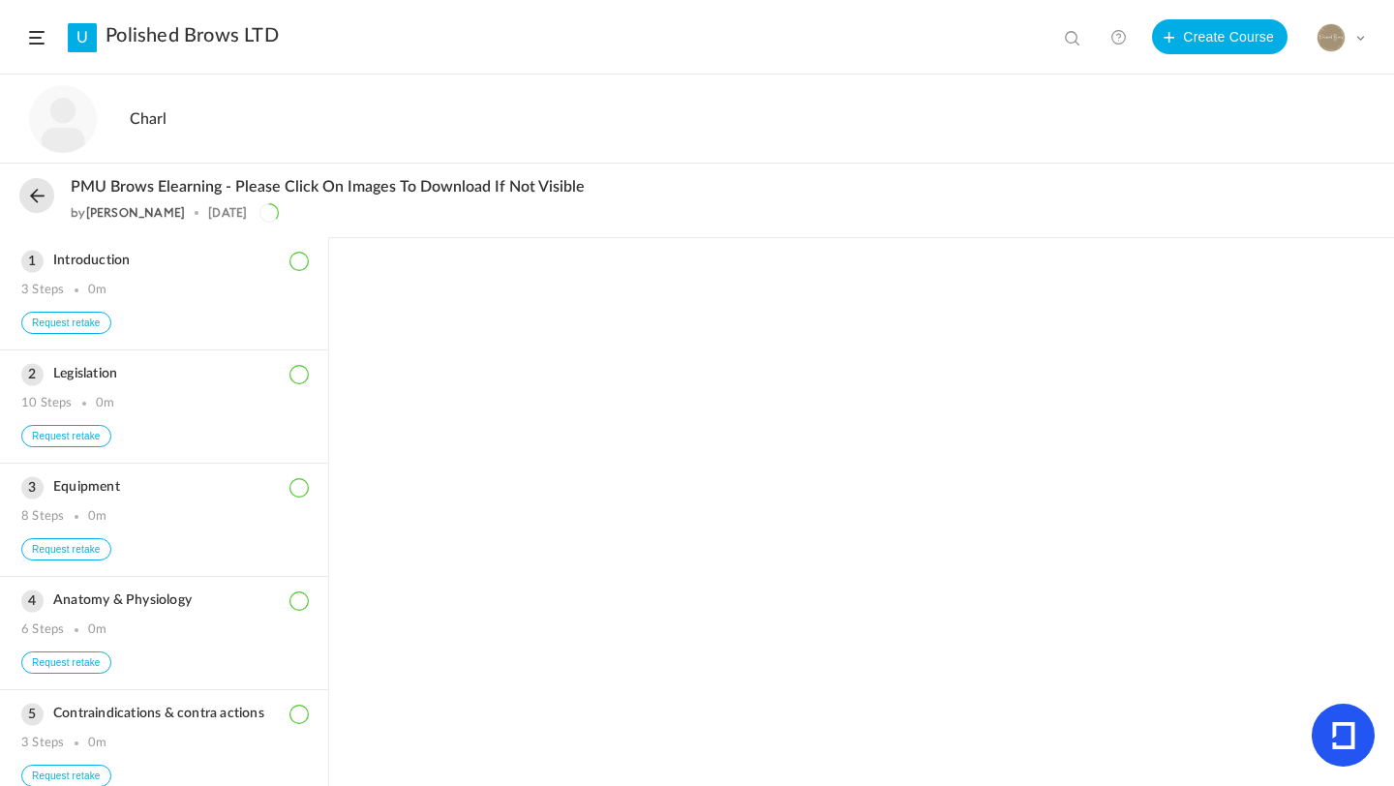
scroll to position [569, 0]
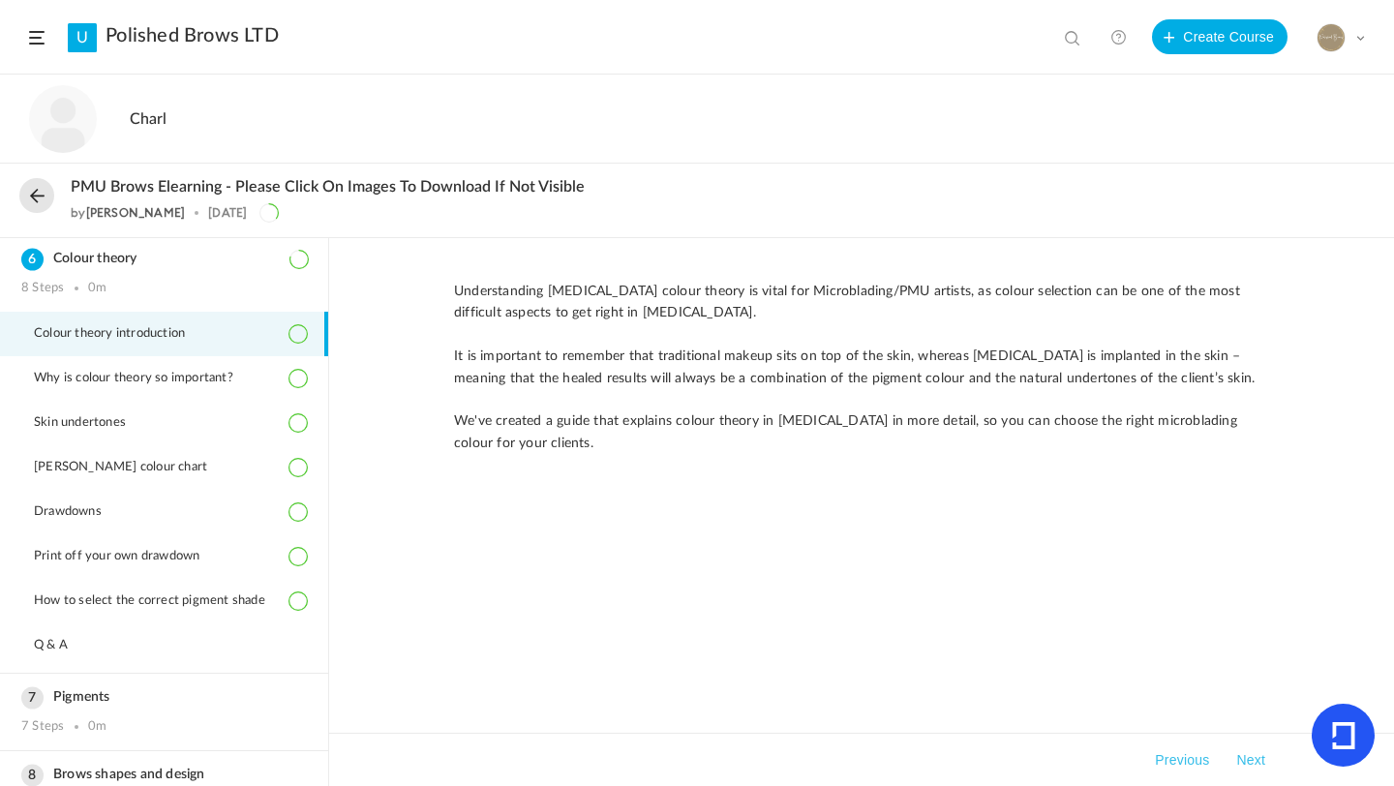
drag, startPoint x: 329, startPoint y: 502, endPoint x: 330, endPoint y: 463, distance: 39.7
click at [331, 462] on div "Understanding [MEDICAL_DATA] colour theory is vital for Microblading/PMU artist…" at bounding box center [861, 512] width 1065 height 548
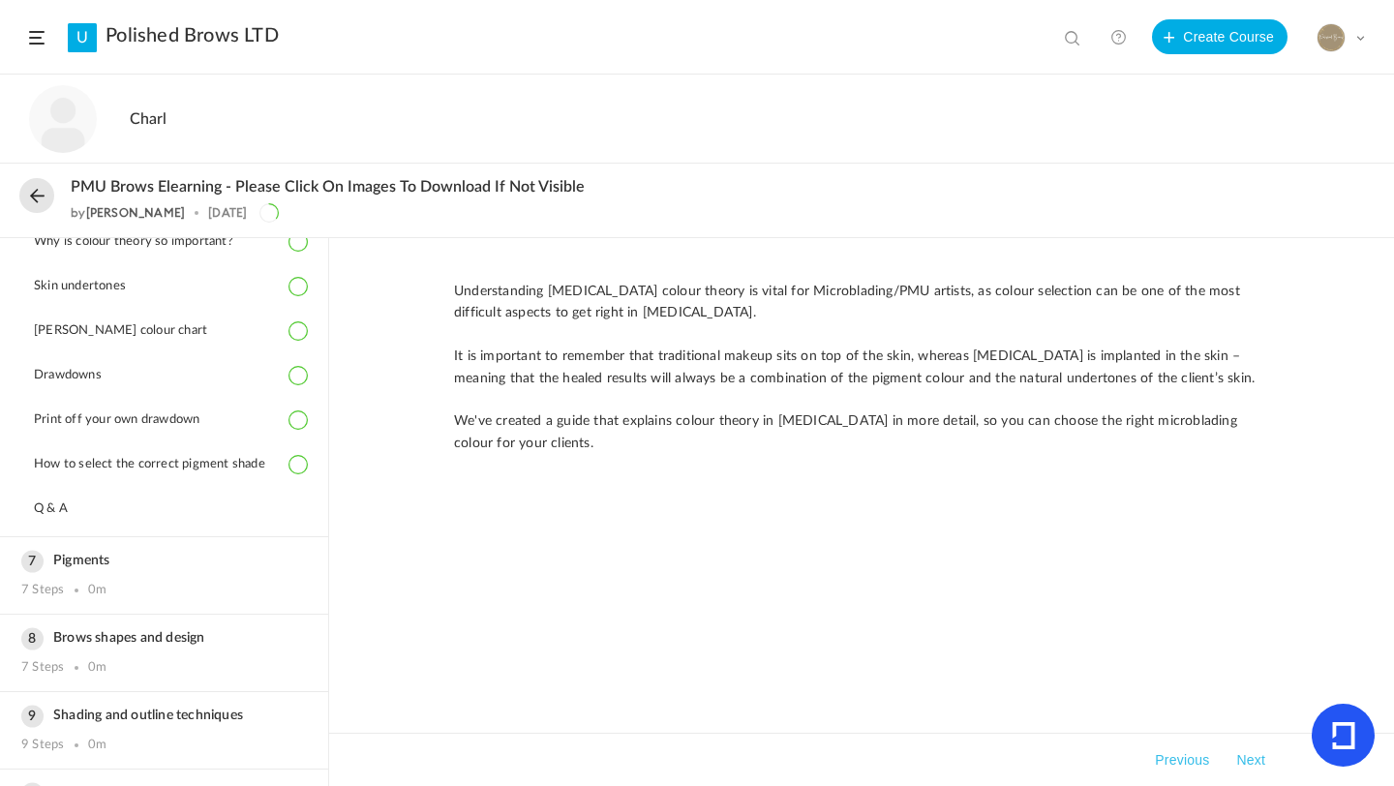
scroll to position [696, 0]
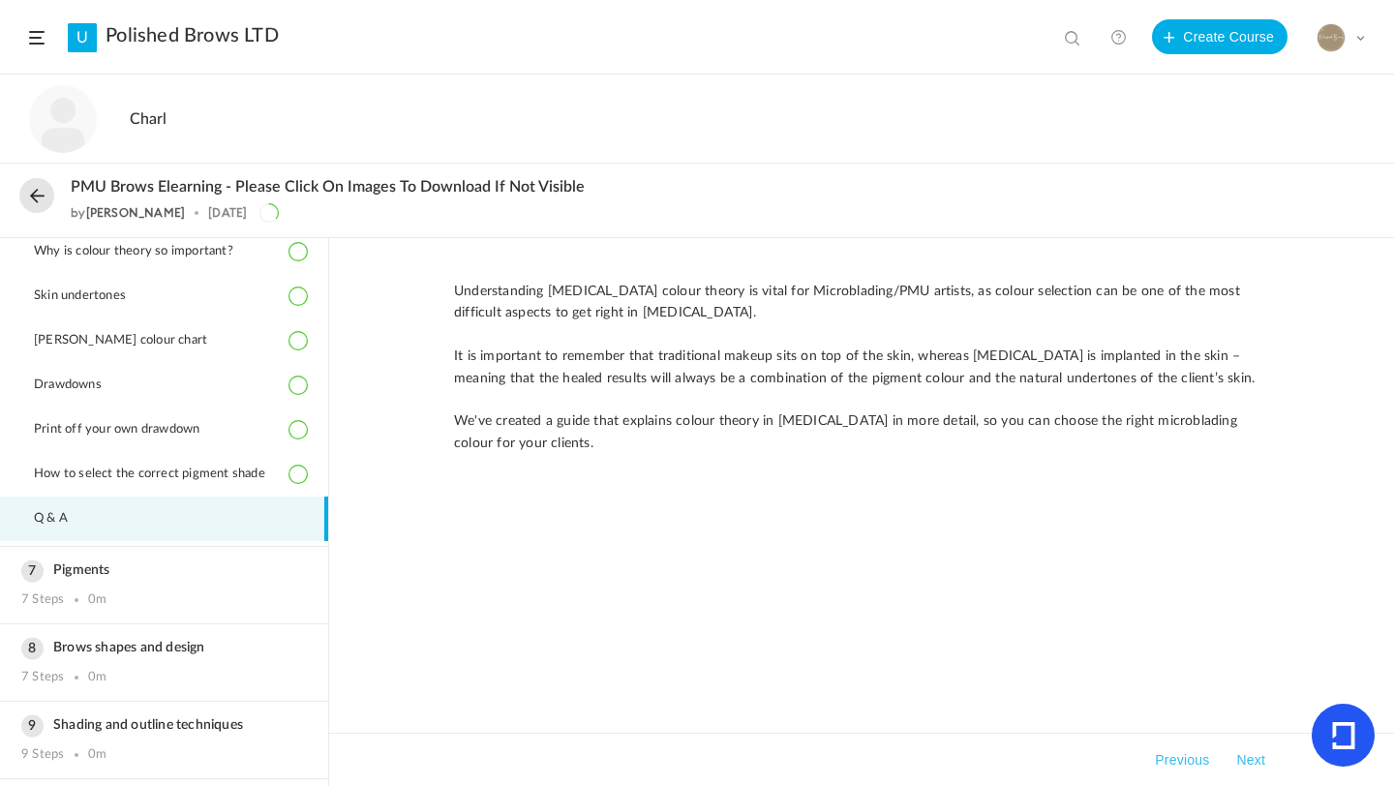
click at [93, 512] on li "Q & A" at bounding box center [164, 519] width 328 height 45
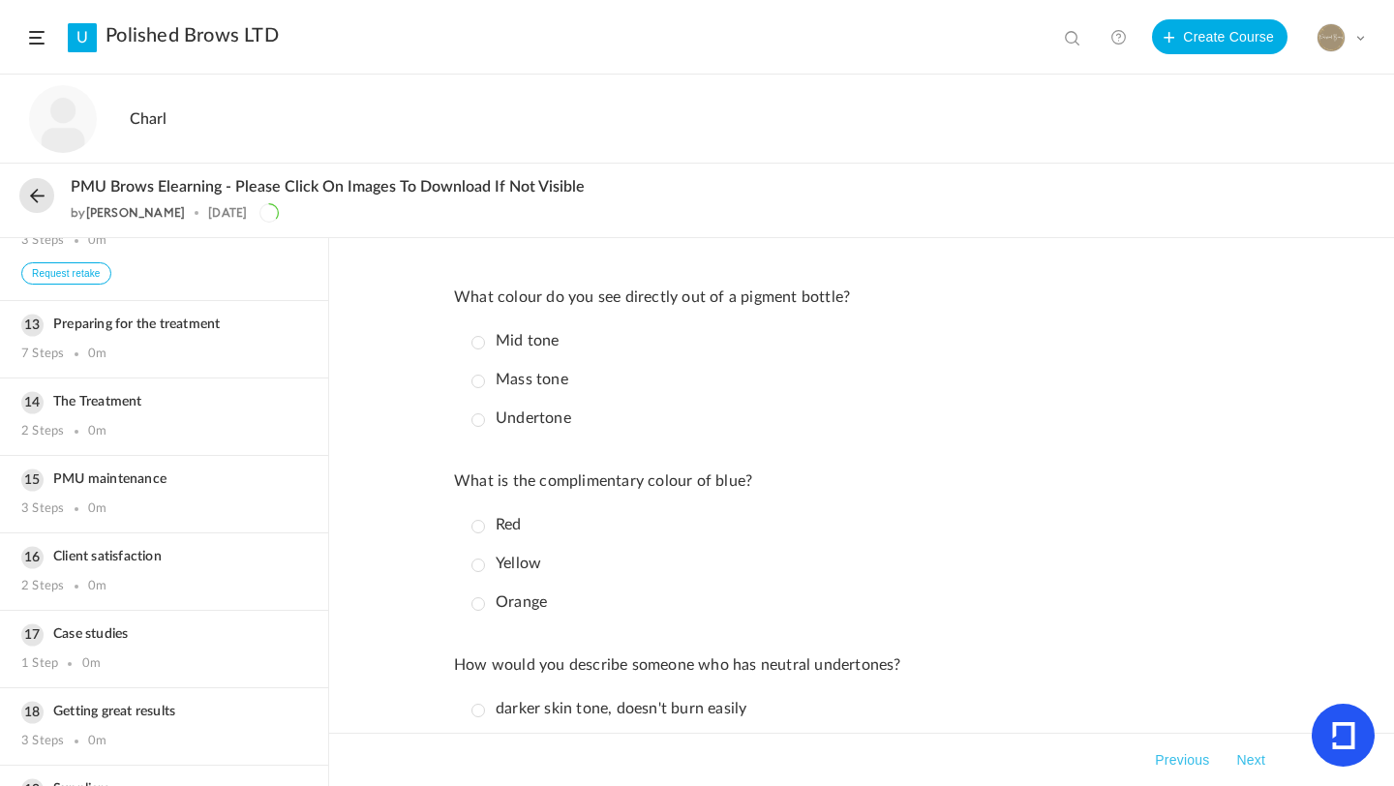
scroll to position [0, 0]
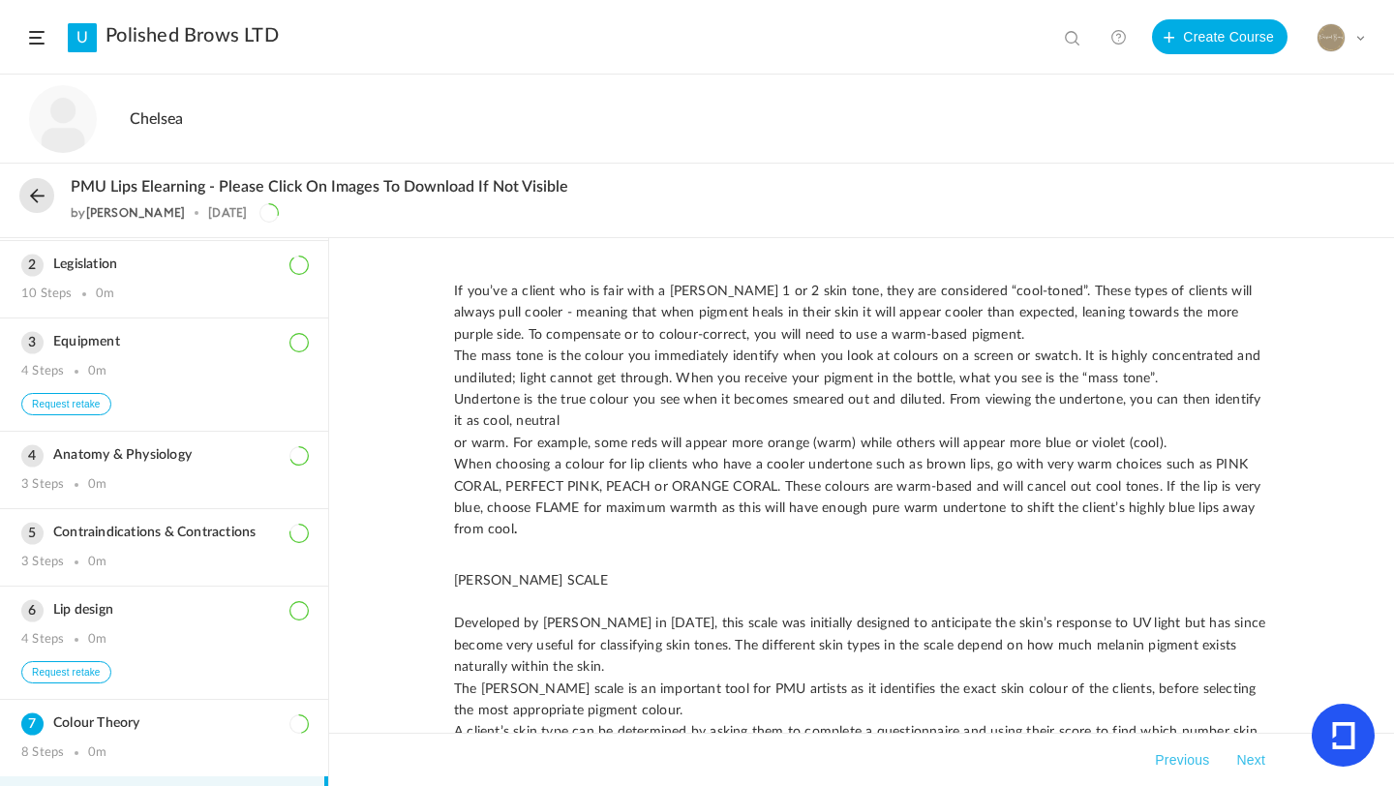
scroll to position [94, 0]
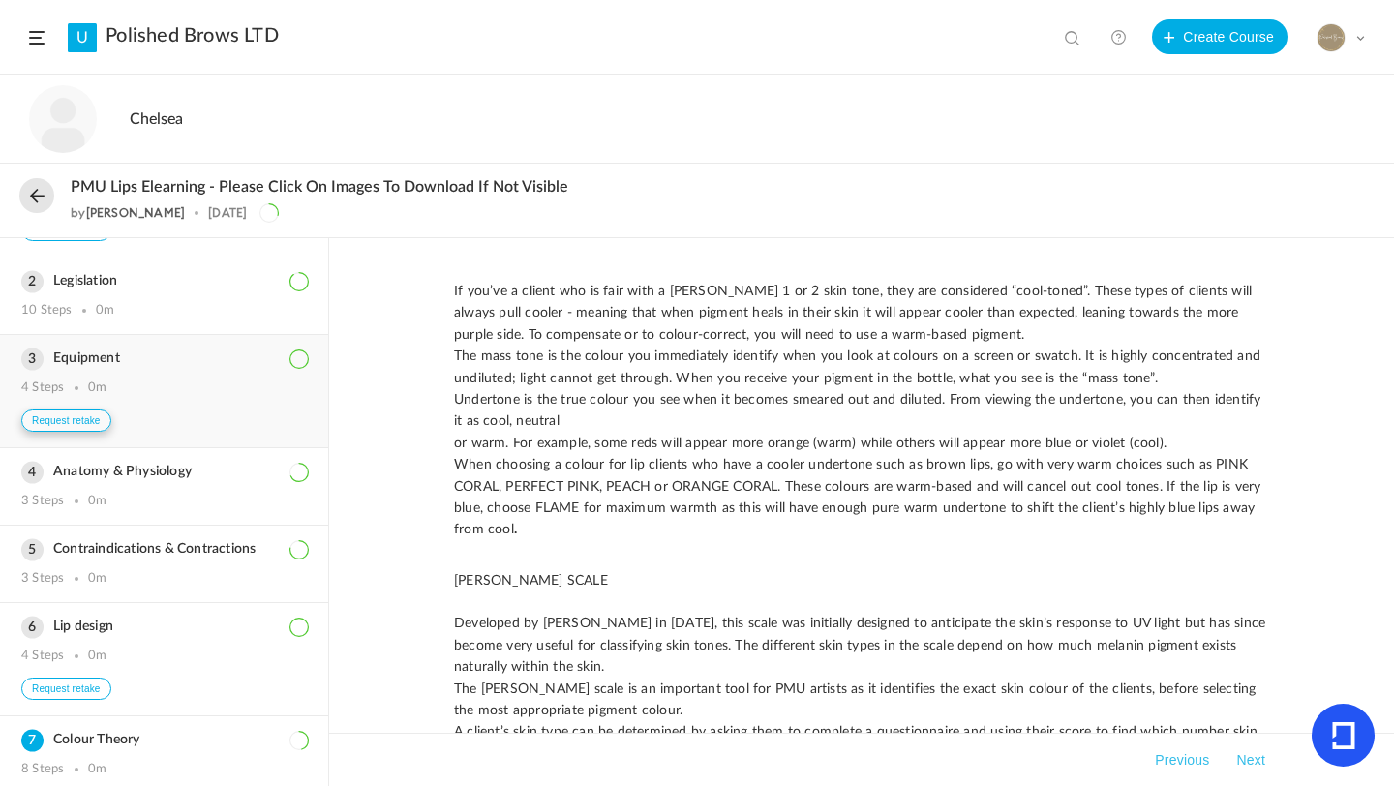
click at [92, 415] on button "Request retake" at bounding box center [66, 420] width 90 height 22
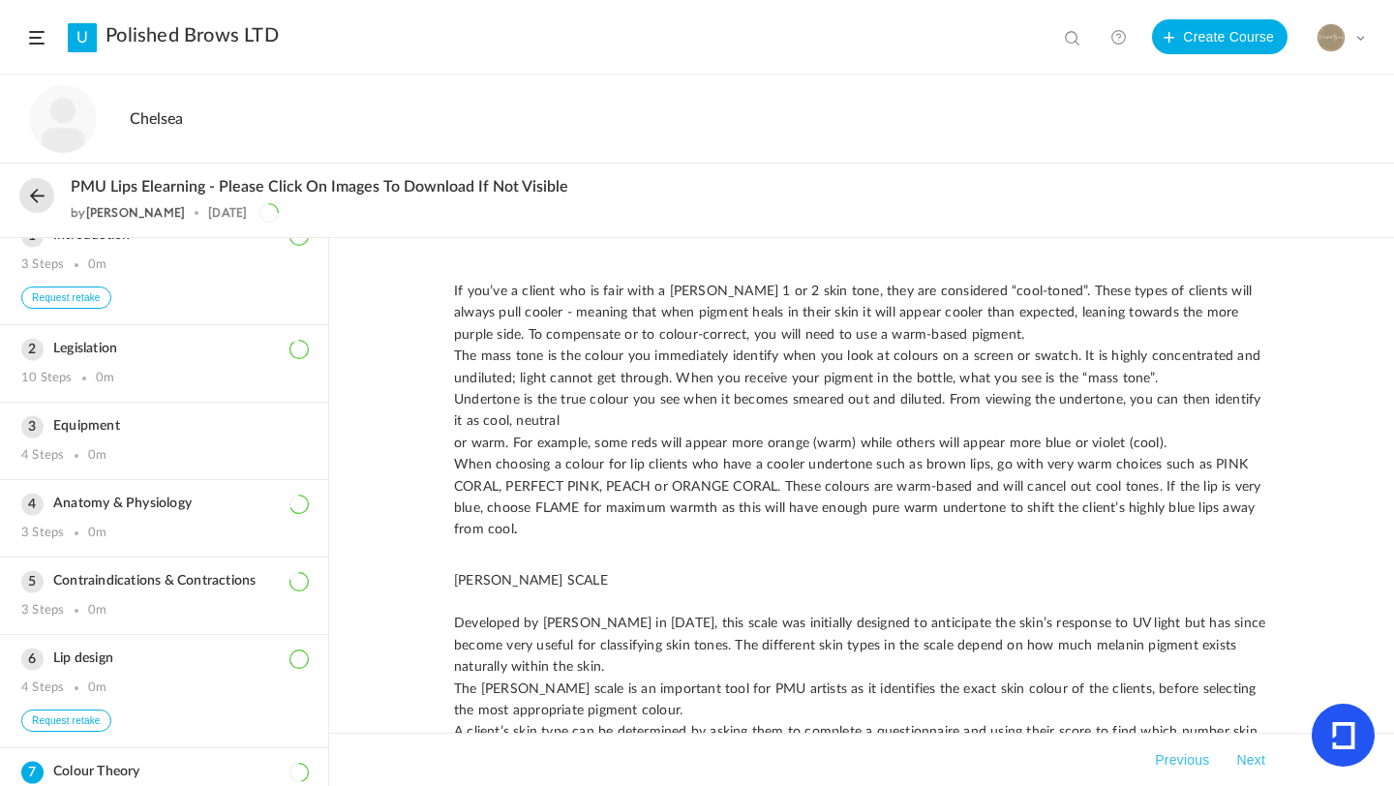
scroll to position [34, 0]
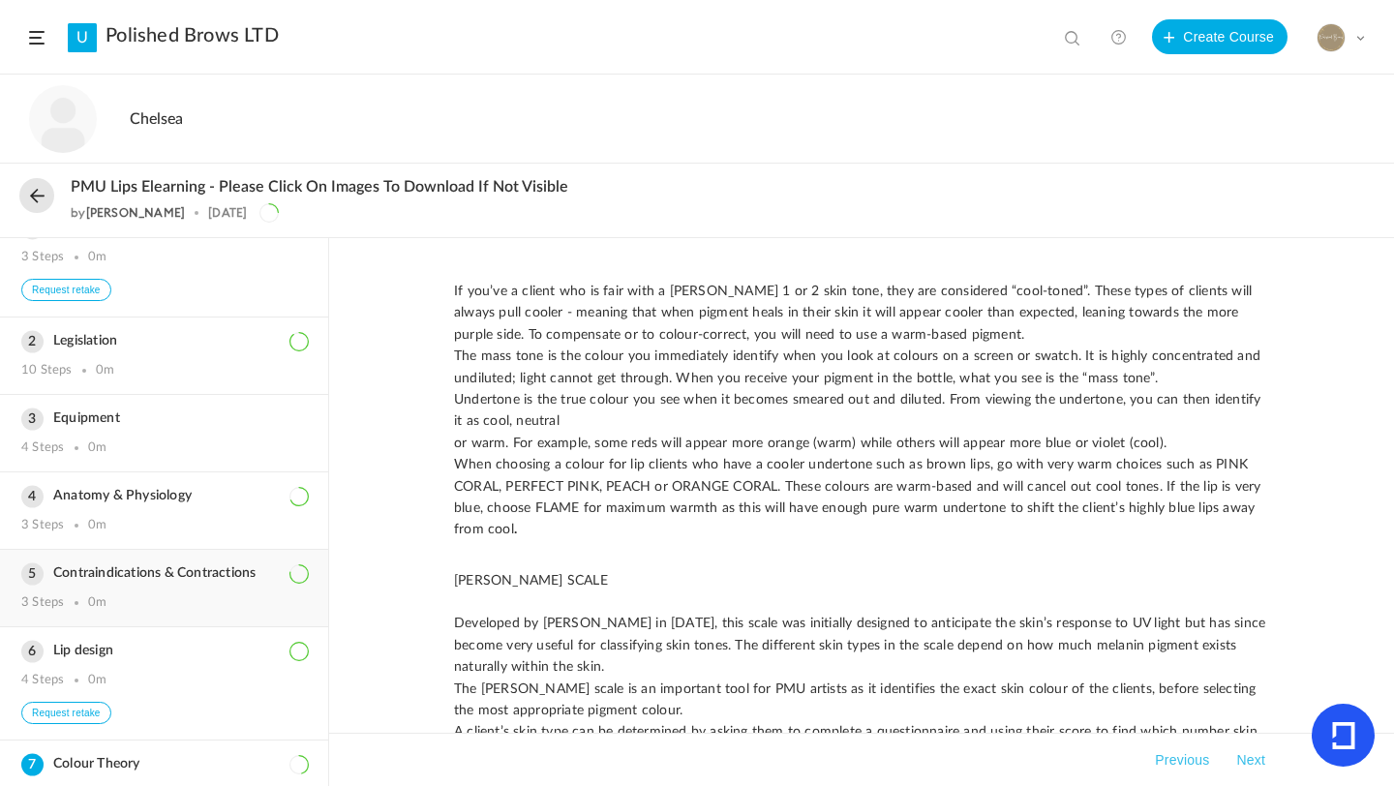
click at [46, 609] on div "3 Steps" at bounding box center [42, 602] width 43 height 15
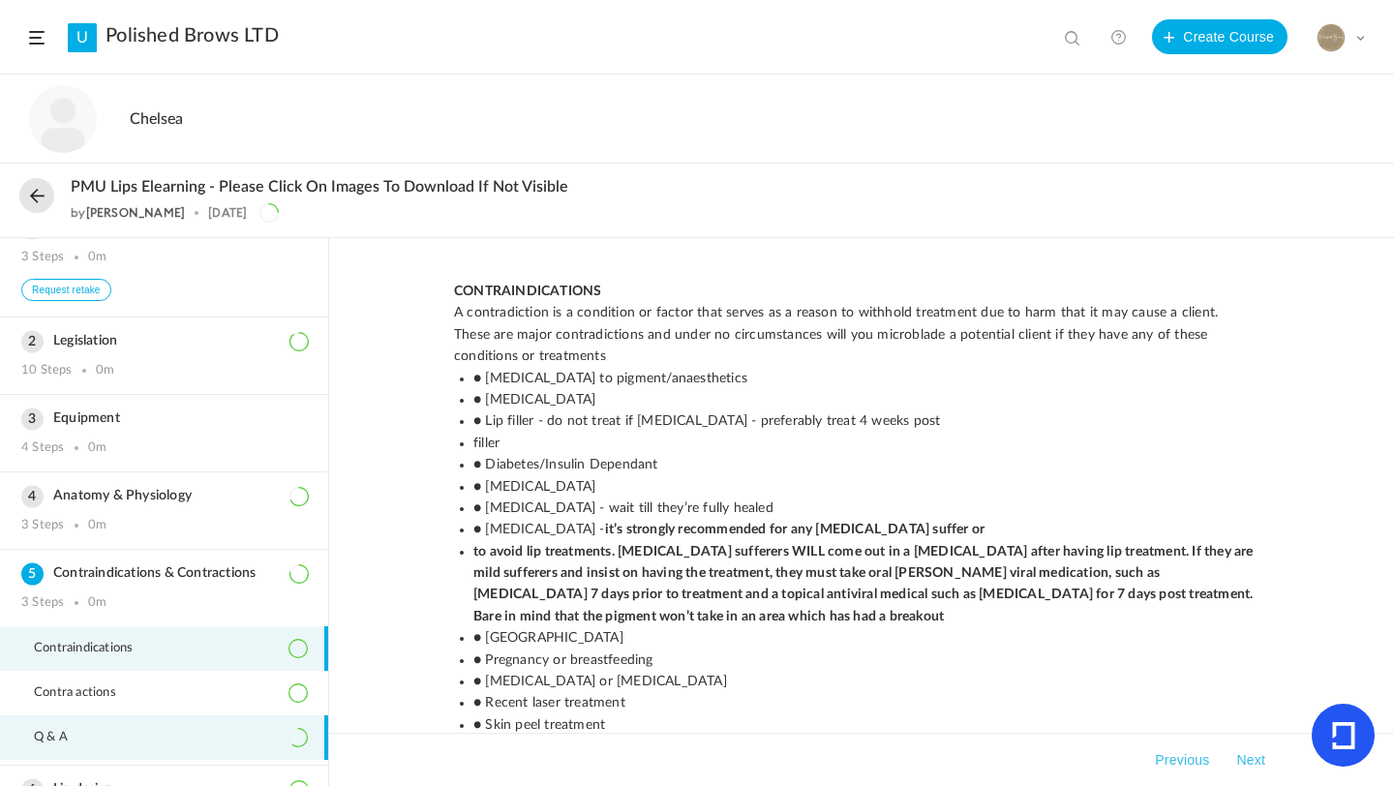
click at [84, 732] on span "Q & A" at bounding box center [63, 737] width 58 height 15
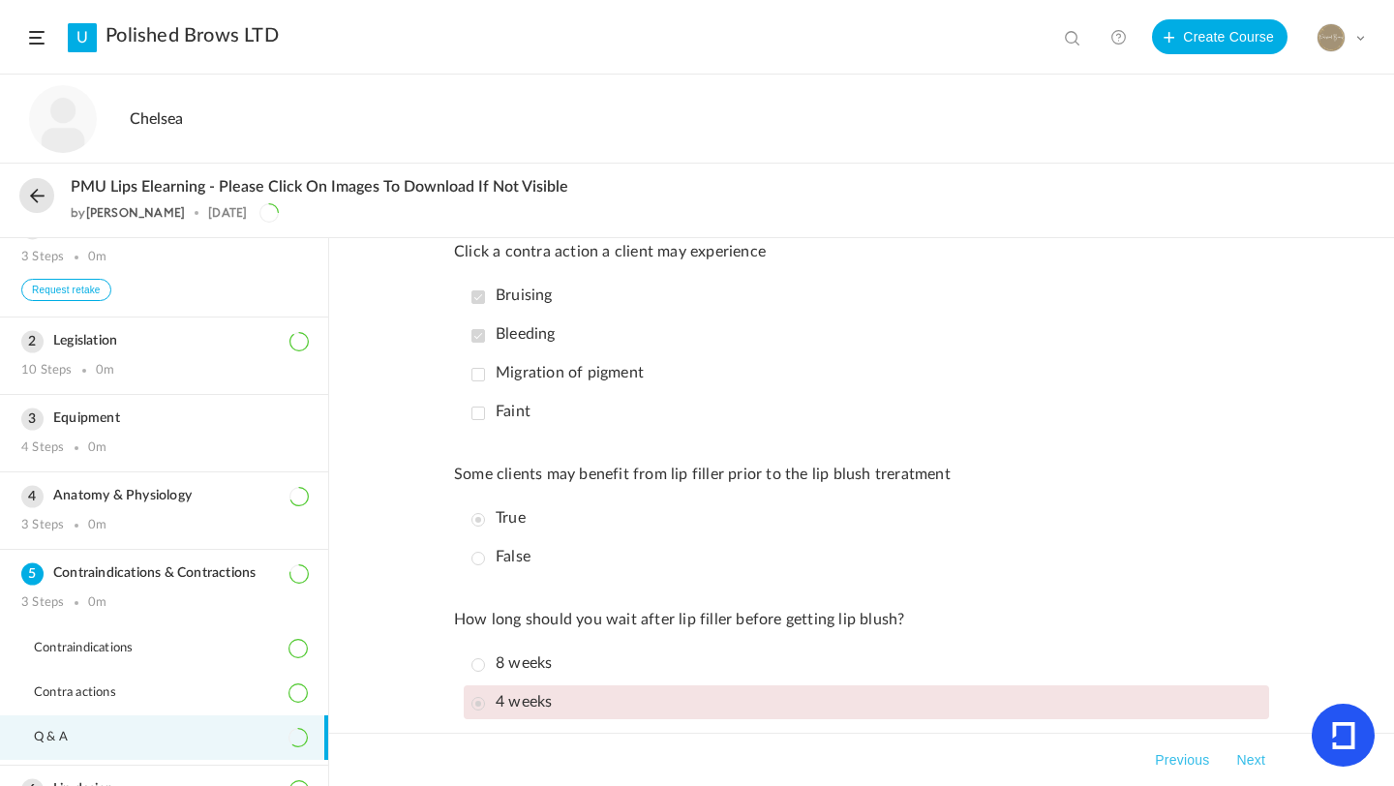
scroll to position [438, 0]
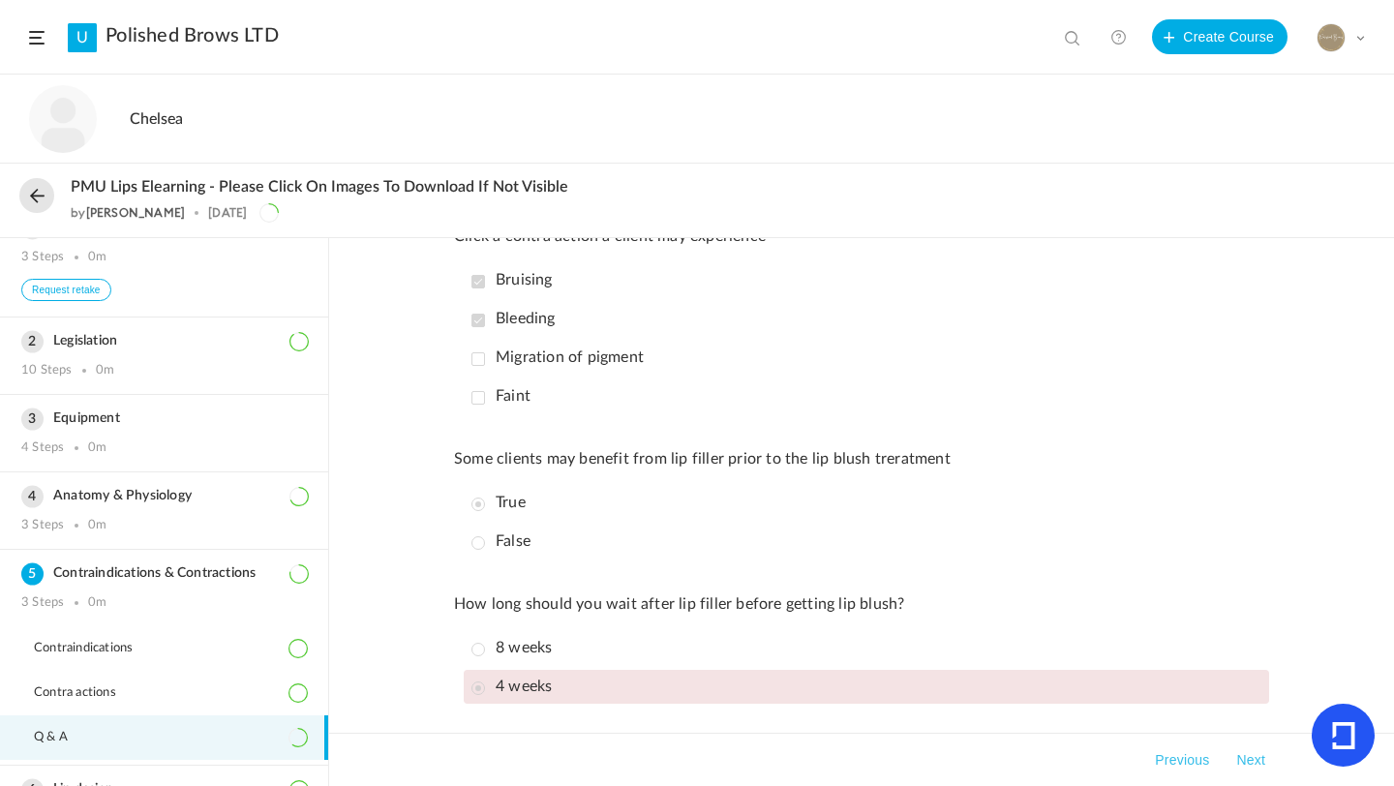
click at [1362, 40] on span at bounding box center [1360, 38] width 10 height 10
click at [1249, 219] on link "Logout" at bounding box center [1273, 229] width 182 height 36
